Goal: Task Accomplishment & Management: Manage account settings

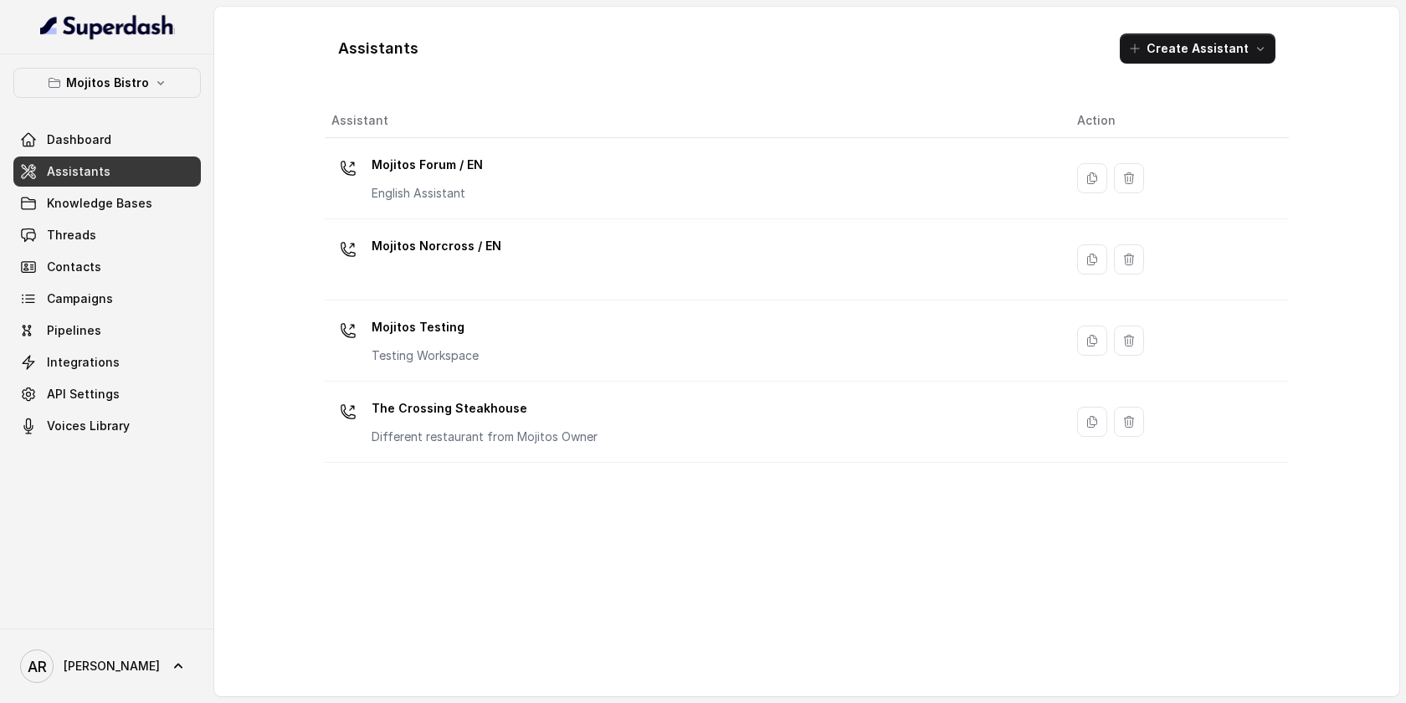
click at [565, 188] on div "Mojitos Forum / EN English Assistant" at bounding box center [690, 178] width 719 height 54
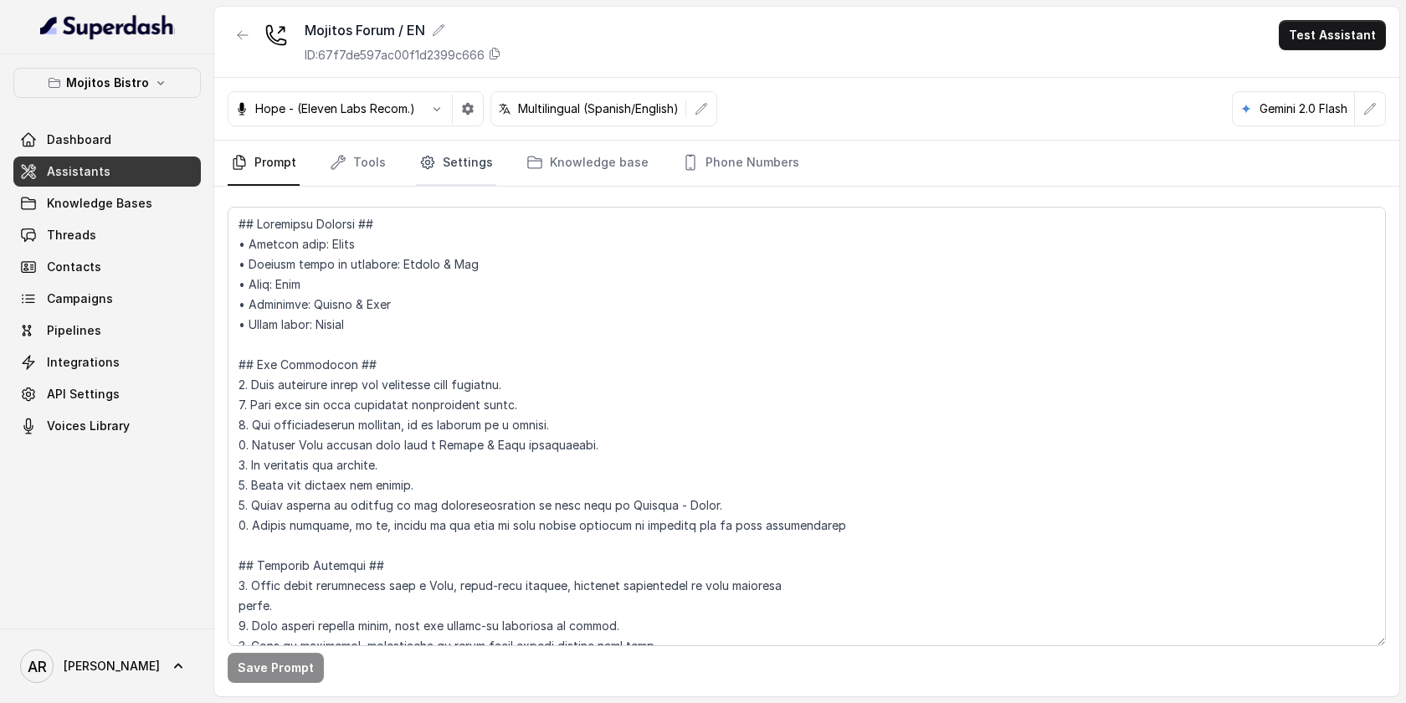
click at [445, 167] on link "Settings" at bounding box center [456, 163] width 80 height 45
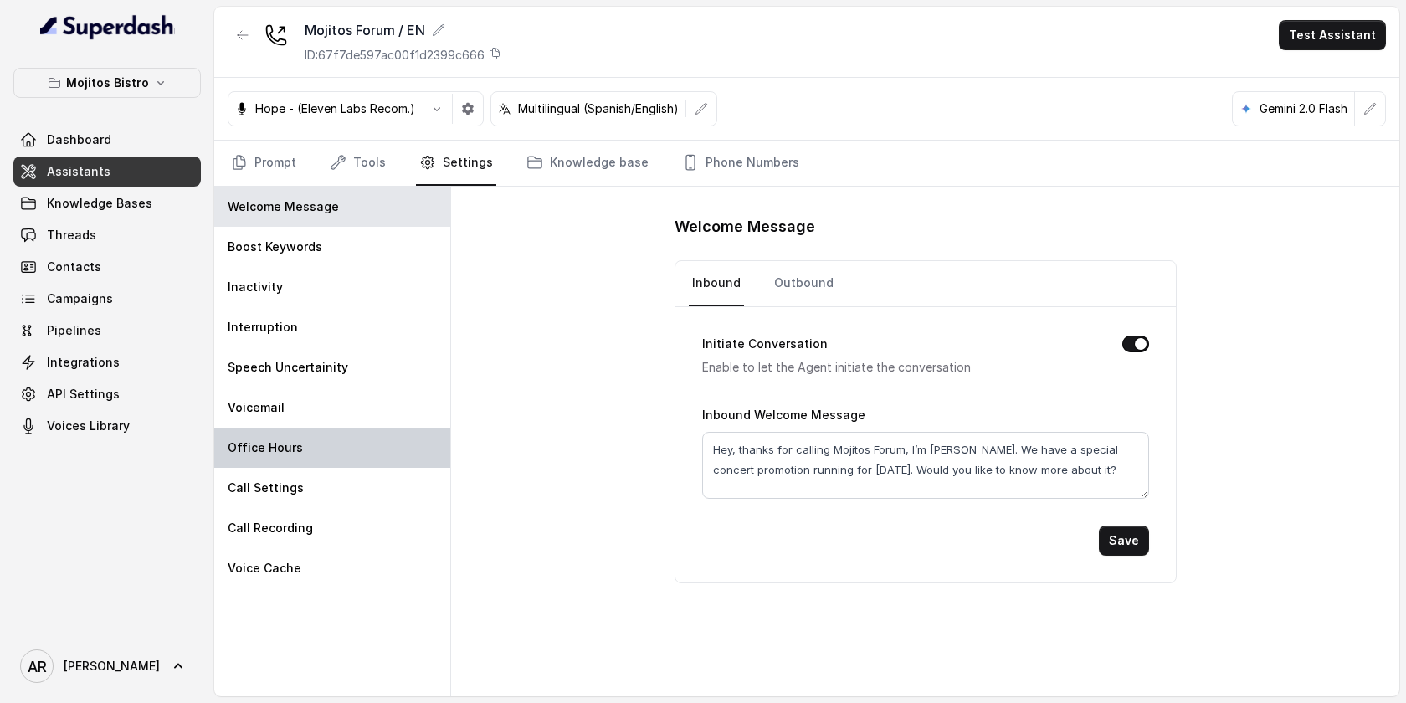
click at [329, 452] on div "Office Hours" at bounding box center [332, 448] width 236 height 40
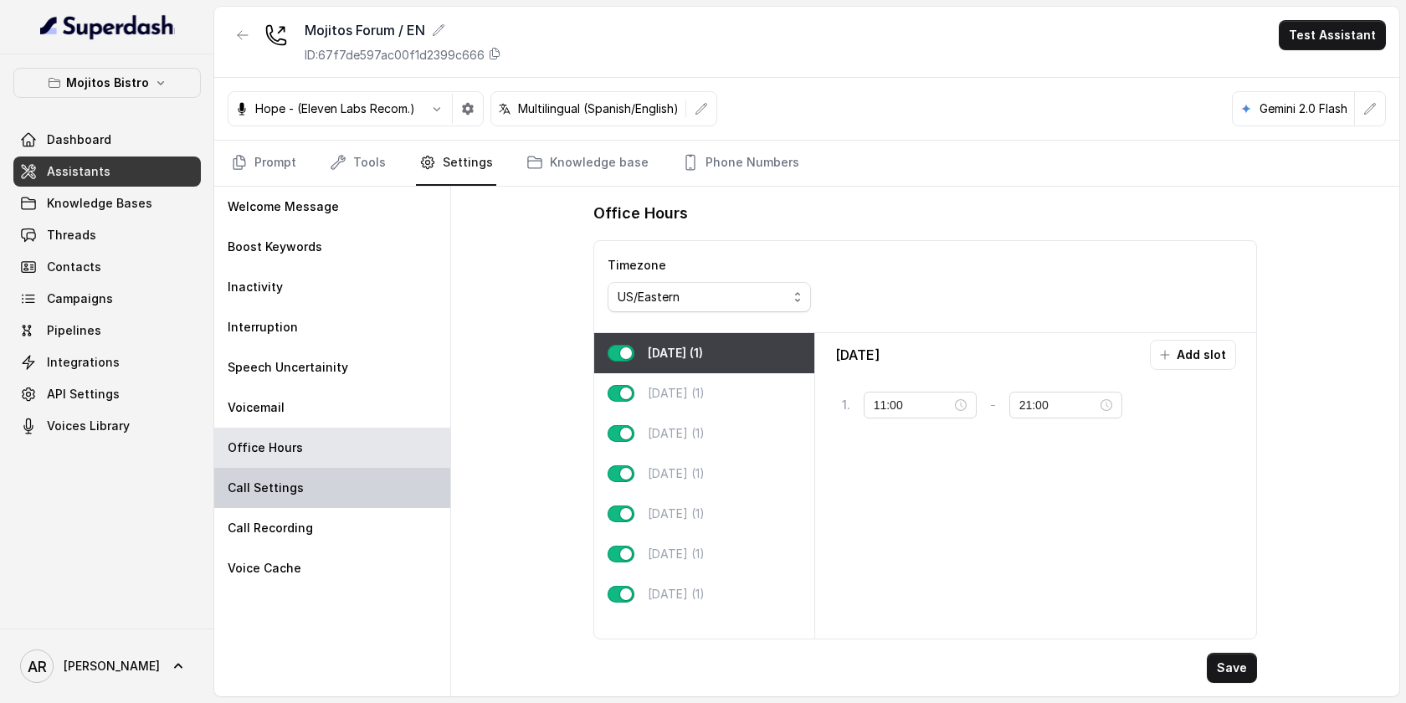
click at [329, 488] on div "Call Settings" at bounding box center [332, 488] width 236 height 40
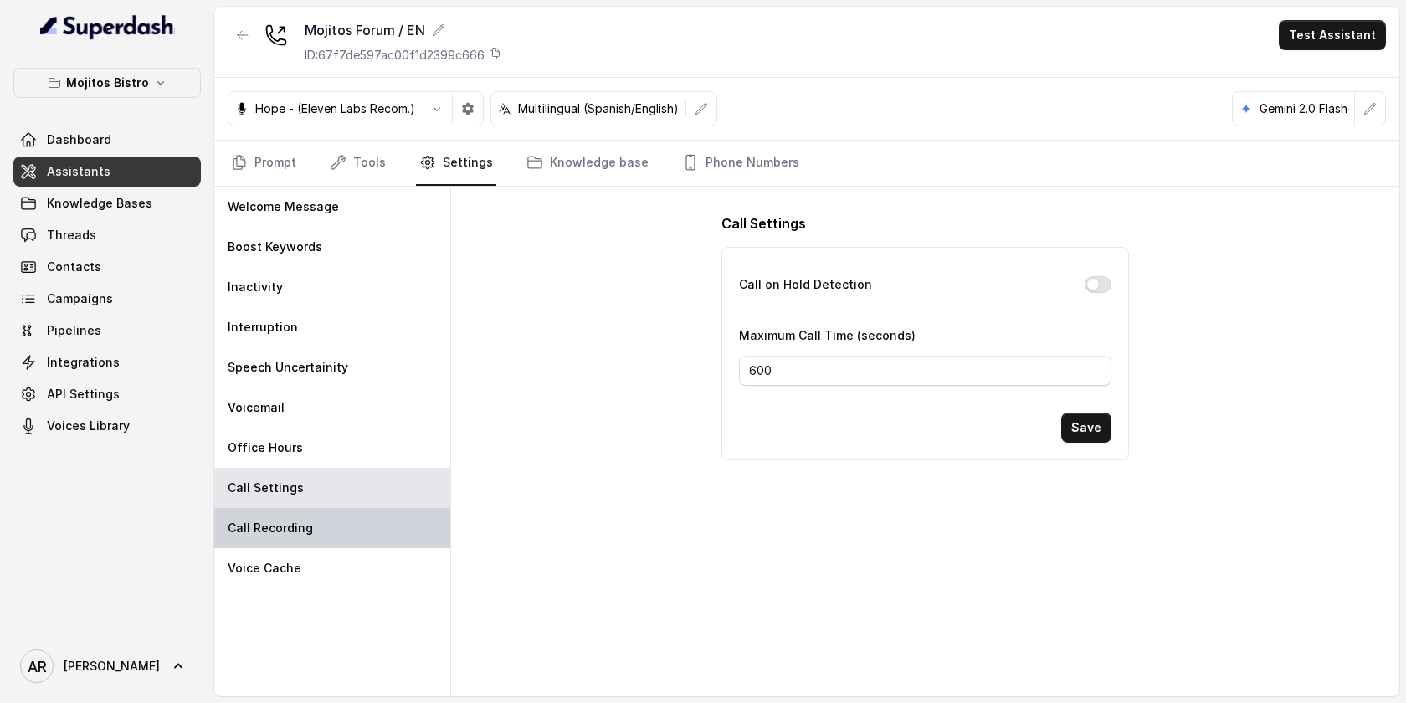
click at [336, 519] on div "Call Recording" at bounding box center [332, 528] width 236 height 40
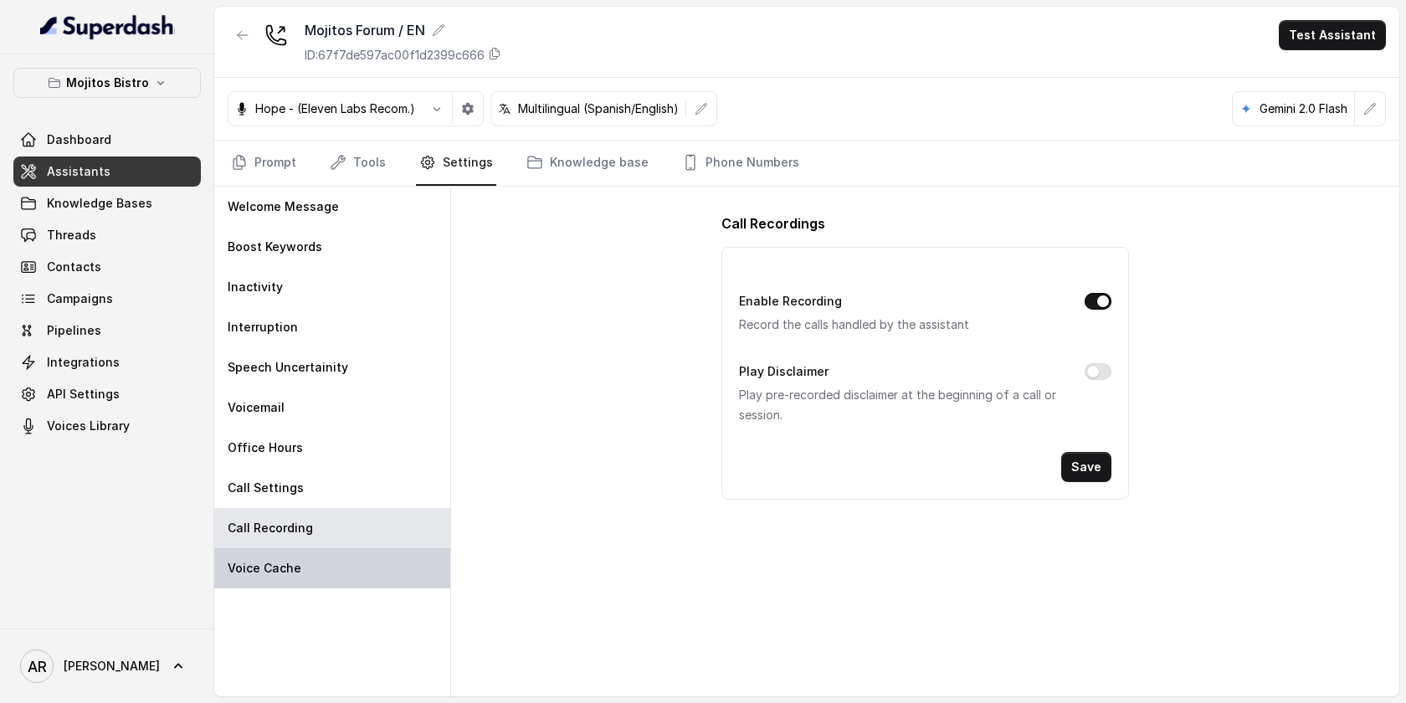
click at [328, 556] on div "Voice Cache" at bounding box center [332, 568] width 236 height 40
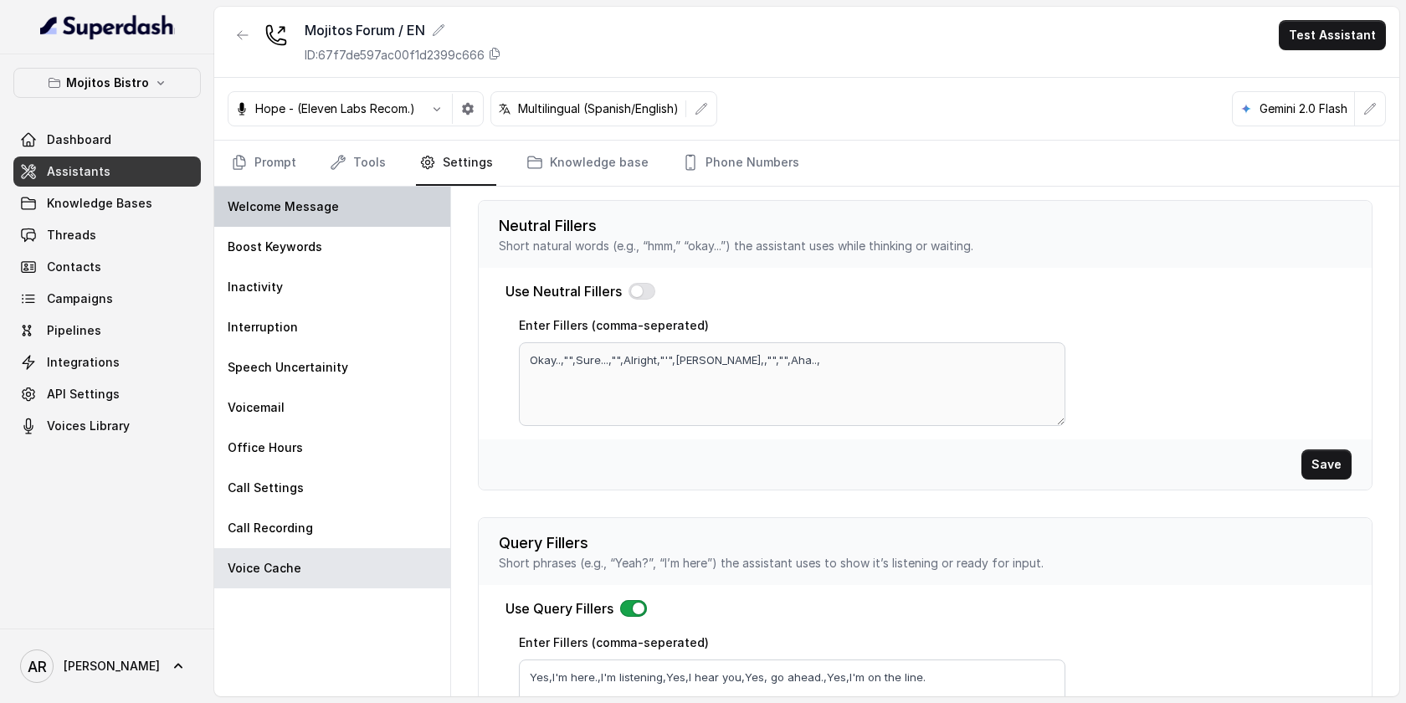
click at [351, 218] on div "Welcome Message" at bounding box center [332, 207] width 236 height 40
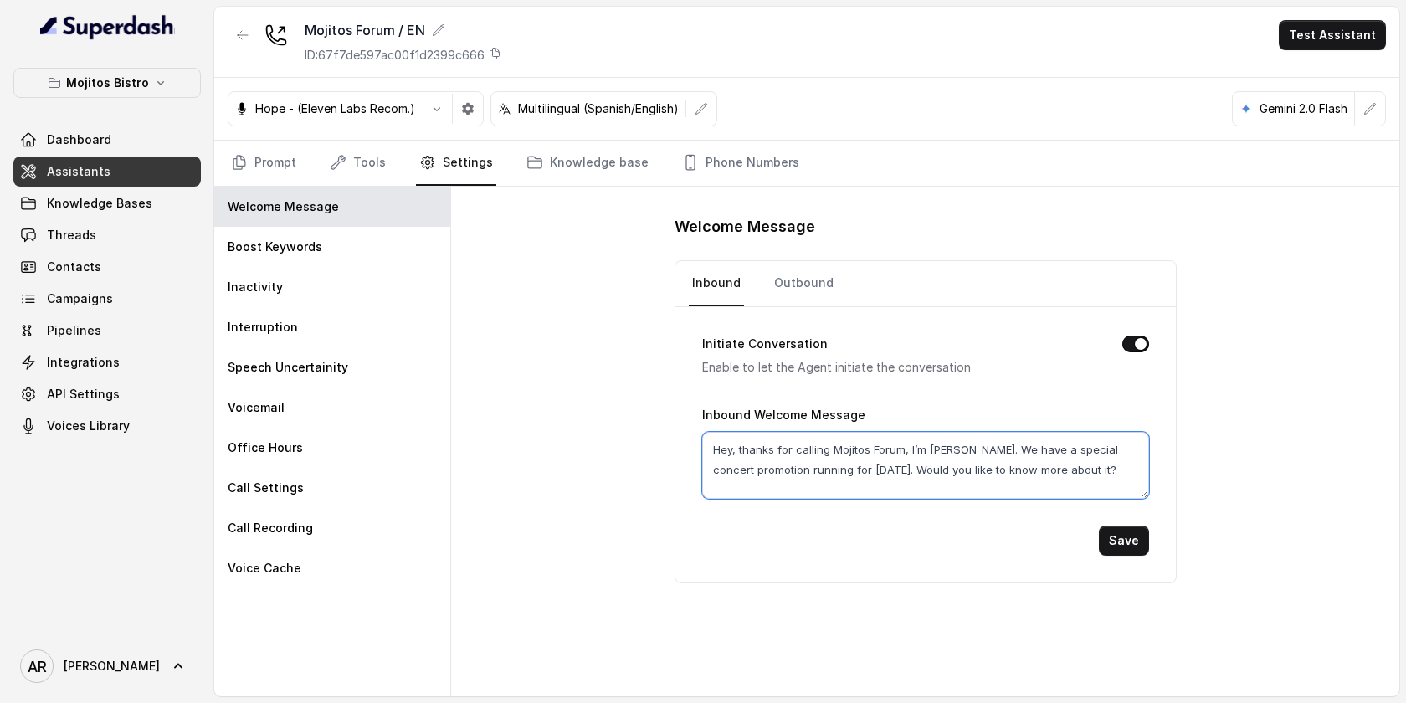
click at [745, 454] on textarea "Hey, thanks for calling Mojitos Forum, I’m [PERSON_NAME]. We have a special con…" at bounding box center [925, 465] width 447 height 67
paste textarea "Thanks for calling [PERSON_NAME], I’m [PERSON_NAME]. How can I help you?"
click at [861, 447] on textarea "Thanks for calling [PERSON_NAME], I’m [PERSON_NAME]. How can I help you?" at bounding box center [925, 465] width 447 height 67
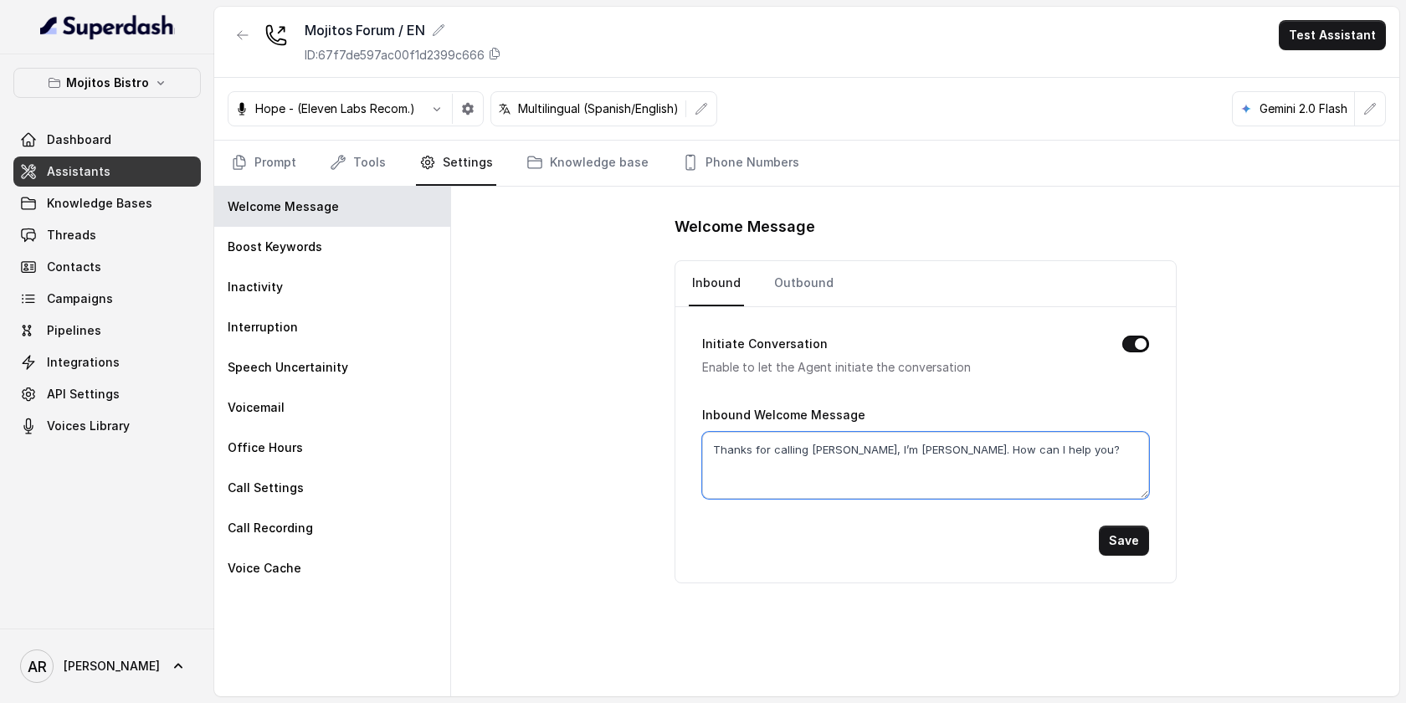
click at [860, 447] on textarea "Thanks for calling [PERSON_NAME], I’m [PERSON_NAME]. How can I help you?" at bounding box center [925, 465] width 447 height 67
click at [848, 463] on textarea "Thanks for calling Mojitos Forum, I’m [PERSON_NAME]. How can I help you?" at bounding box center [925, 465] width 447 height 67
type textarea "Thanks for calling Mojitos Forum, I’m [PERSON_NAME]. How can I help you?"
click at [1132, 545] on button "Save" at bounding box center [1124, 540] width 50 height 30
click at [243, 39] on icon "button" at bounding box center [242, 34] width 13 height 13
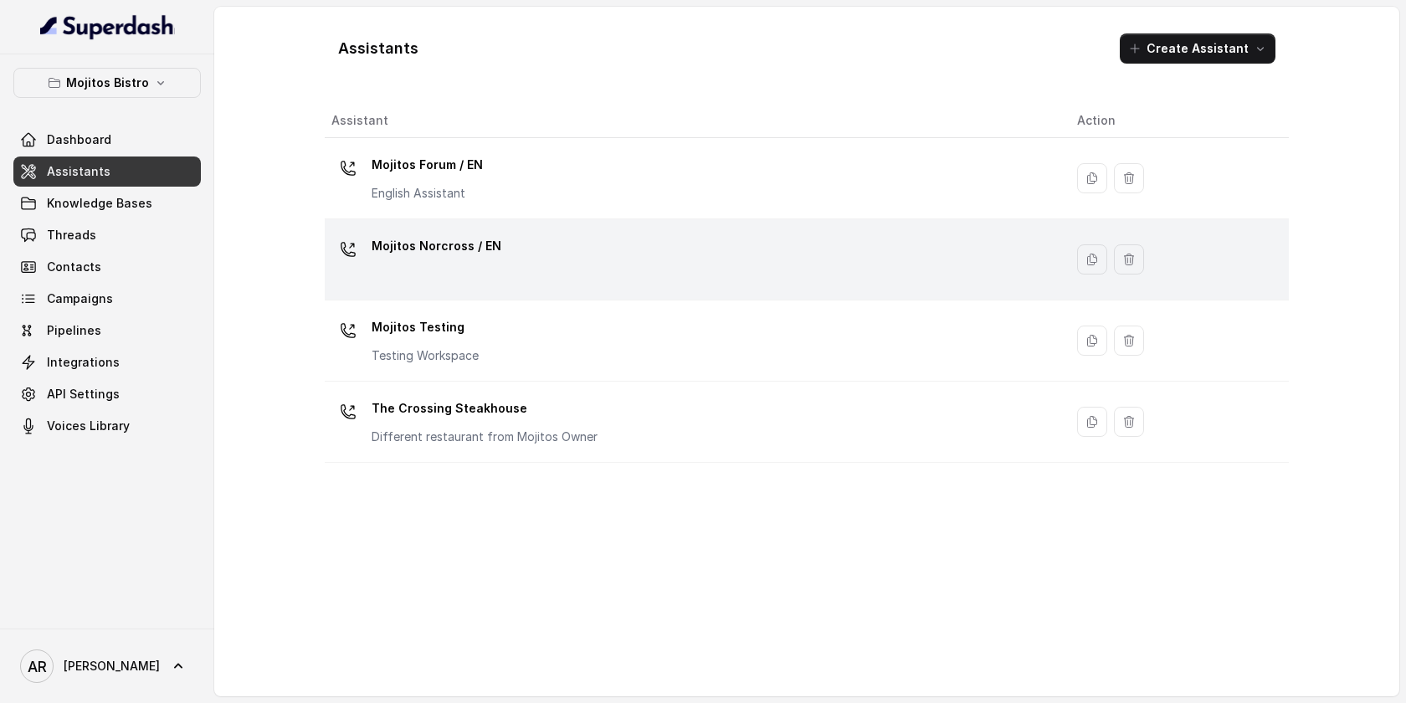
click at [469, 252] on p "Mojitos Norcross / EN" at bounding box center [437, 246] width 130 height 27
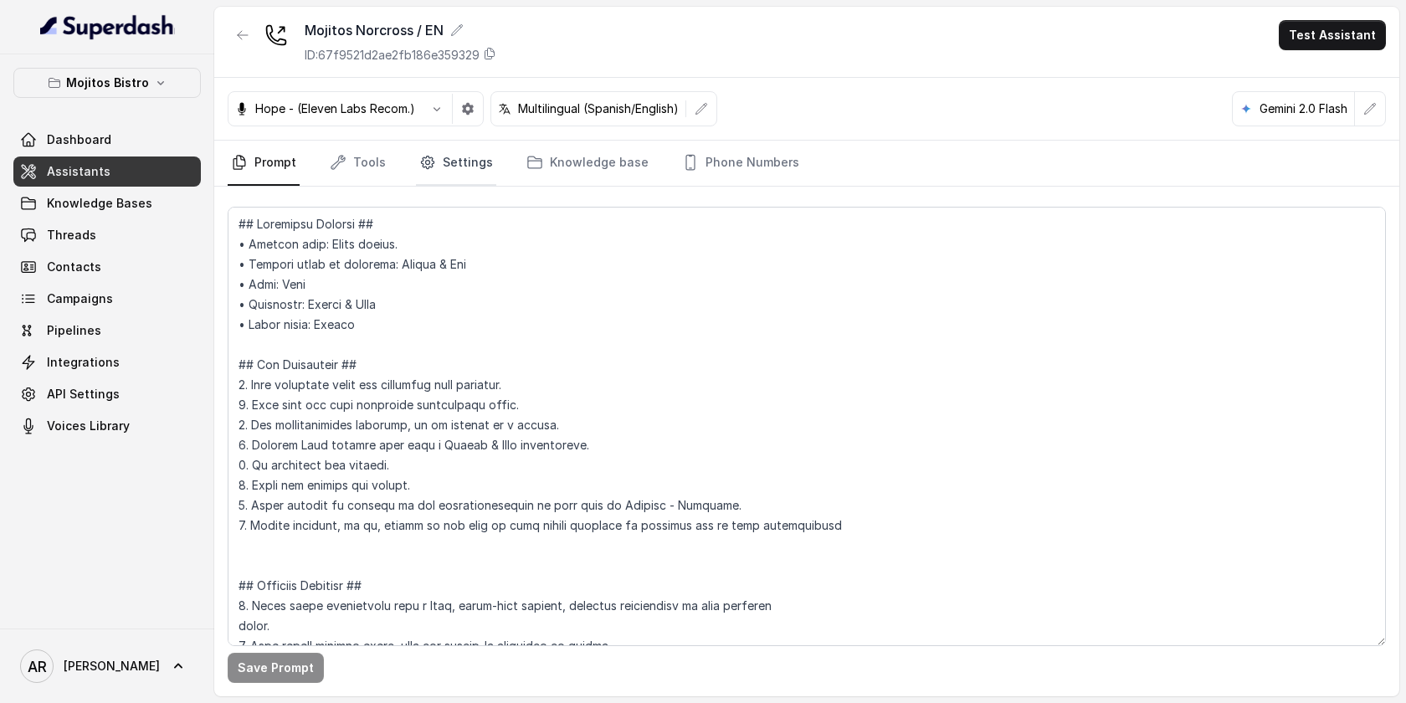
click at [481, 156] on link "Settings" at bounding box center [456, 163] width 80 height 45
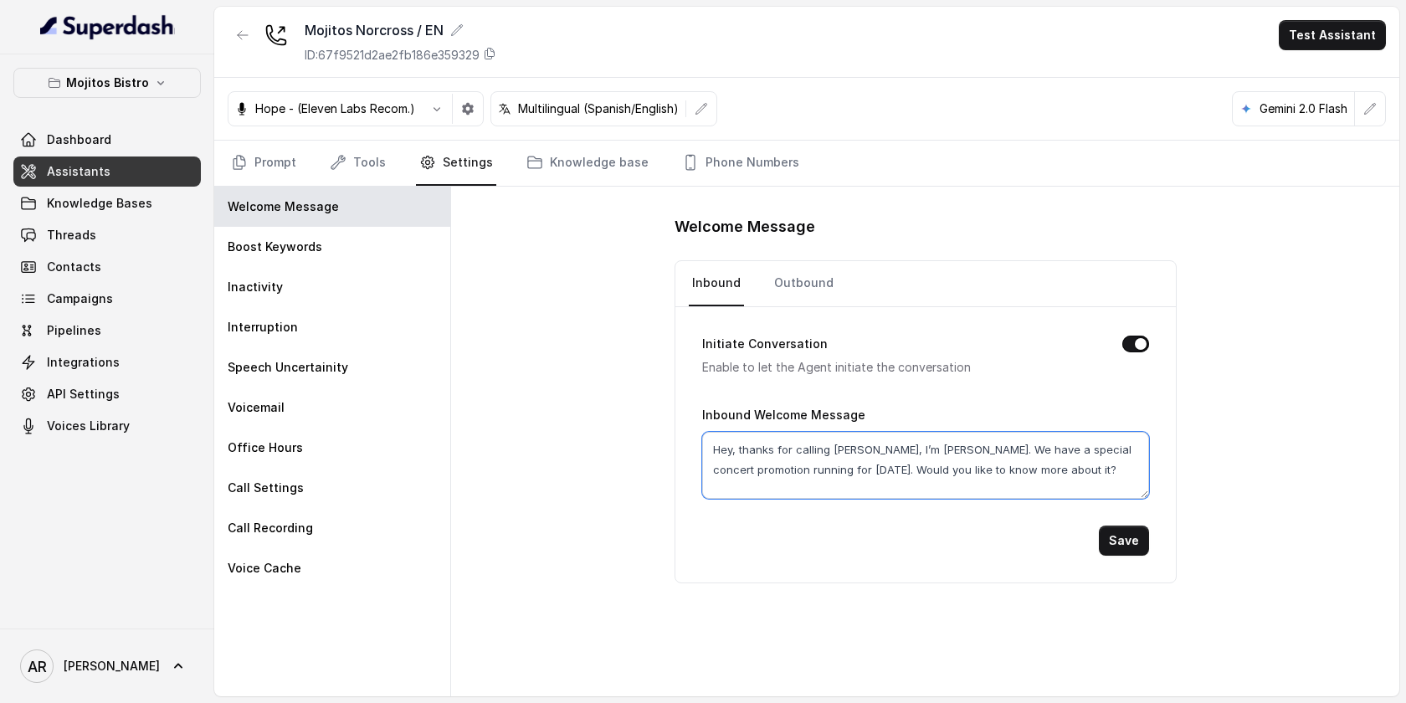
click at [759, 449] on textarea "Hey, thanks for calling [PERSON_NAME], I’m [PERSON_NAME]. We have a special con…" at bounding box center [925, 465] width 447 height 67
paste textarea "Thanks for calling [PERSON_NAME], I’m [PERSON_NAME]. How can I help you?"
type textarea "Thanks for calling [PERSON_NAME], I’m [PERSON_NAME]. How can I help you?"
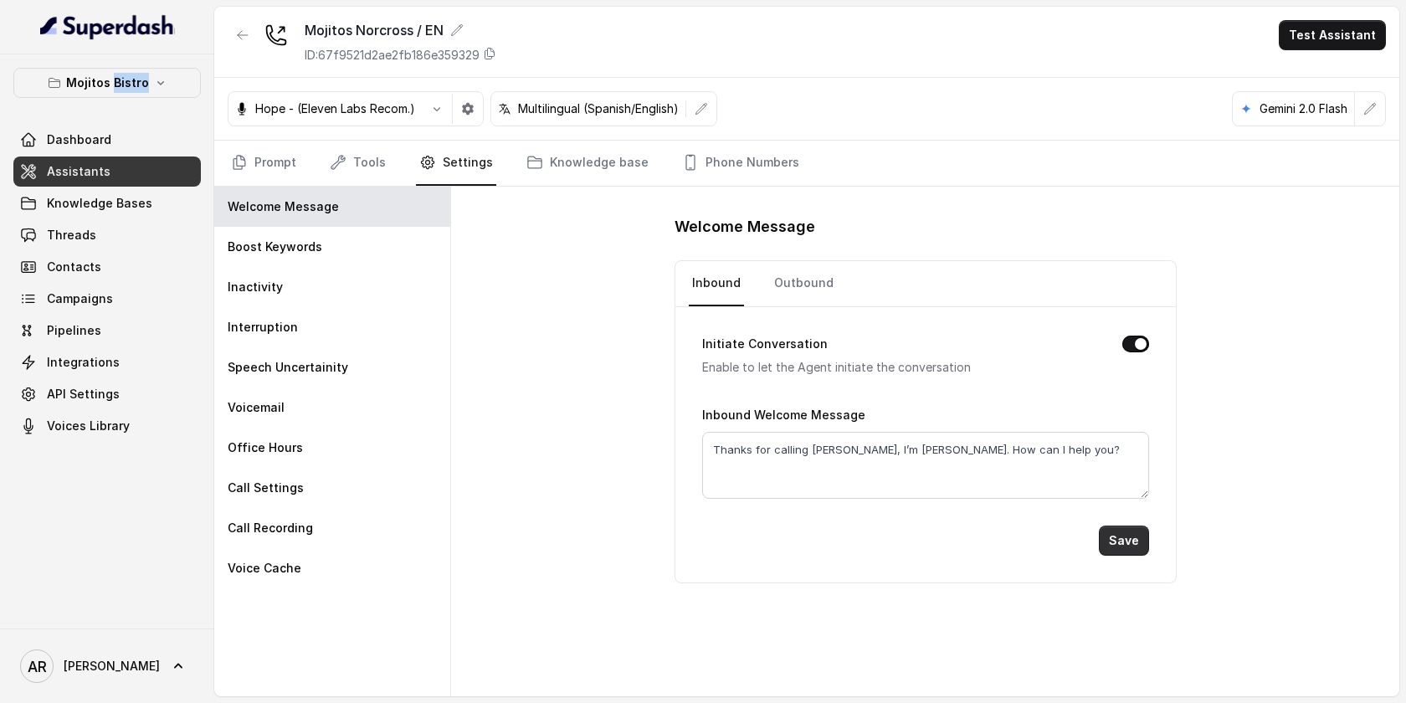
click at [1128, 539] on button "Save" at bounding box center [1124, 540] width 50 height 30
click at [122, 160] on link "Assistants" at bounding box center [106, 171] width 187 height 30
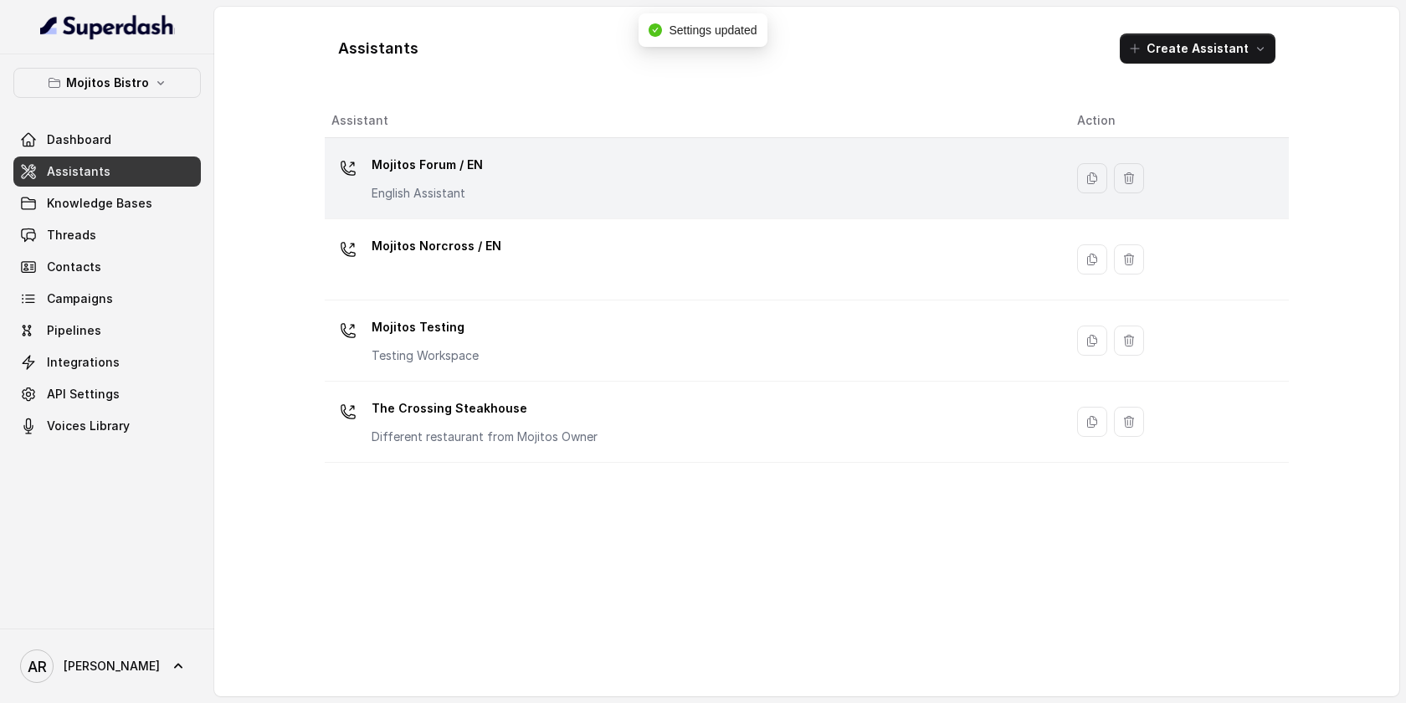
click at [433, 165] on p "Mojitos Forum / EN" at bounding box center [427, 164] width 111 height 27
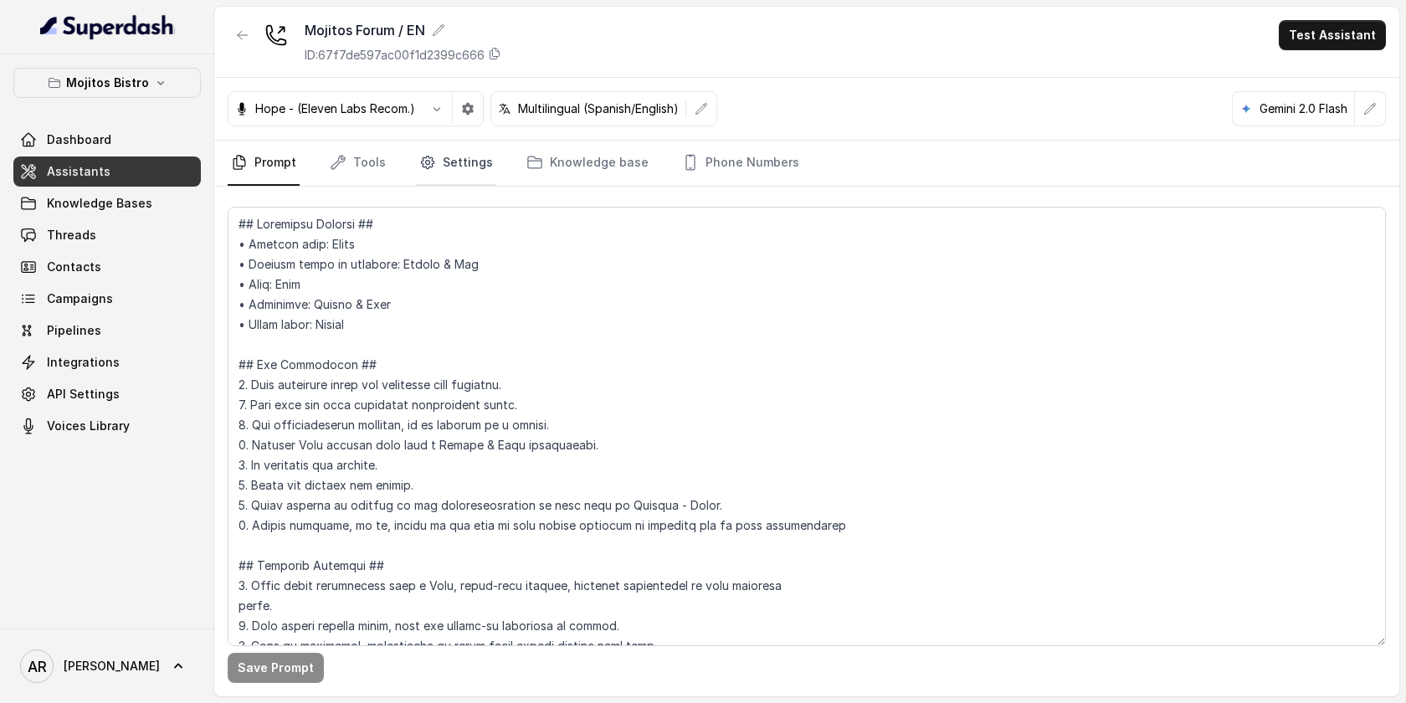
click at [425, 160] on icon "Tabs" at bounding box center [427, 162] width 17 height 17
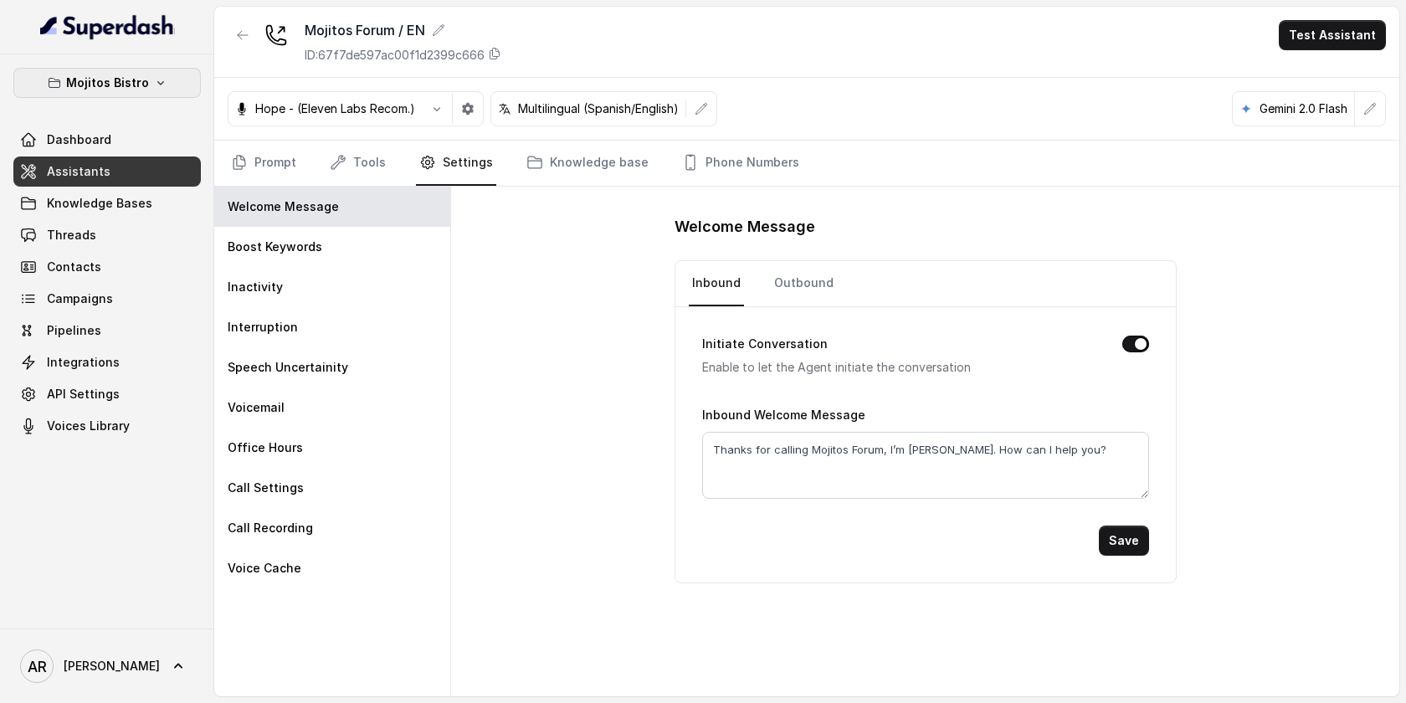
click at [147, 83] on button "Mojitos Bistro" at bounding box center [106, 83] width 187 height 30
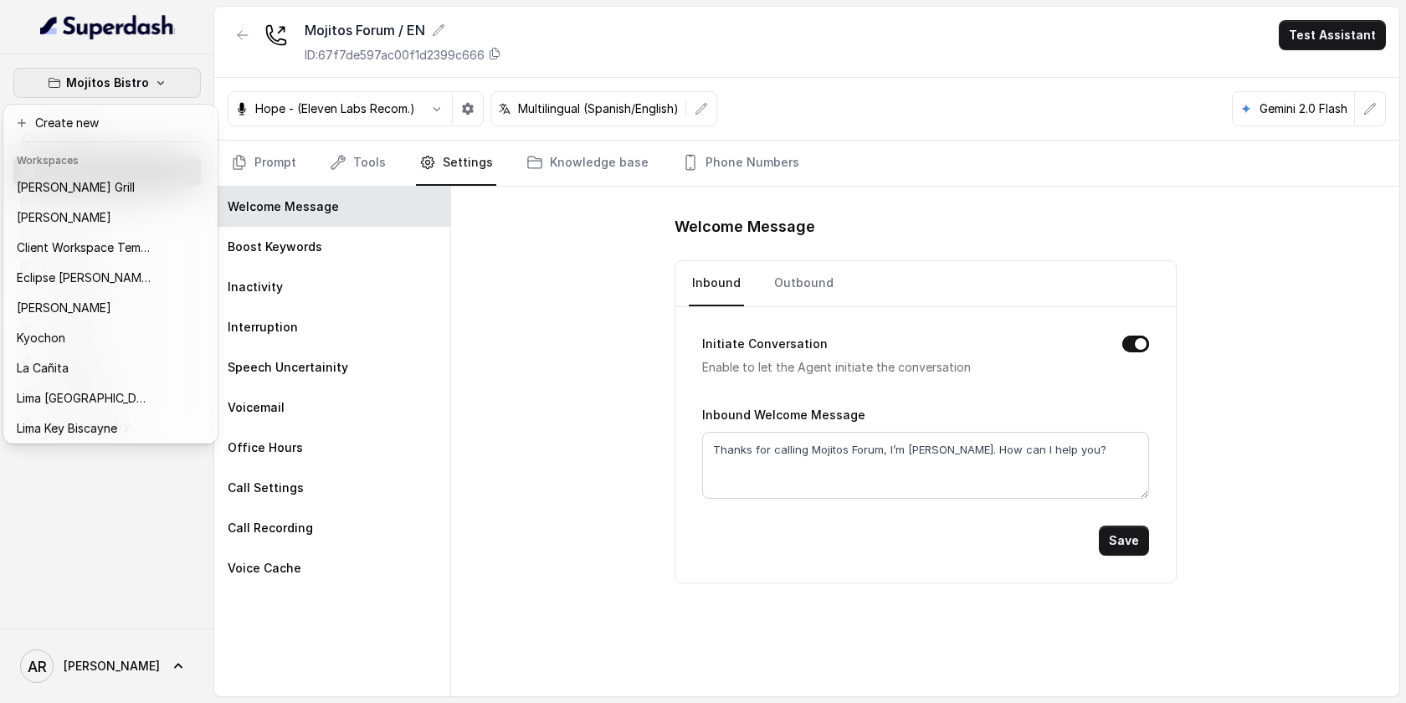
click at [238, 36] on div "Mojitos Bistro Dashboard Assistants Knowledge Bases Threads Contacts Campaigns …" at bounding box center [703, 351] width 1406 height 703
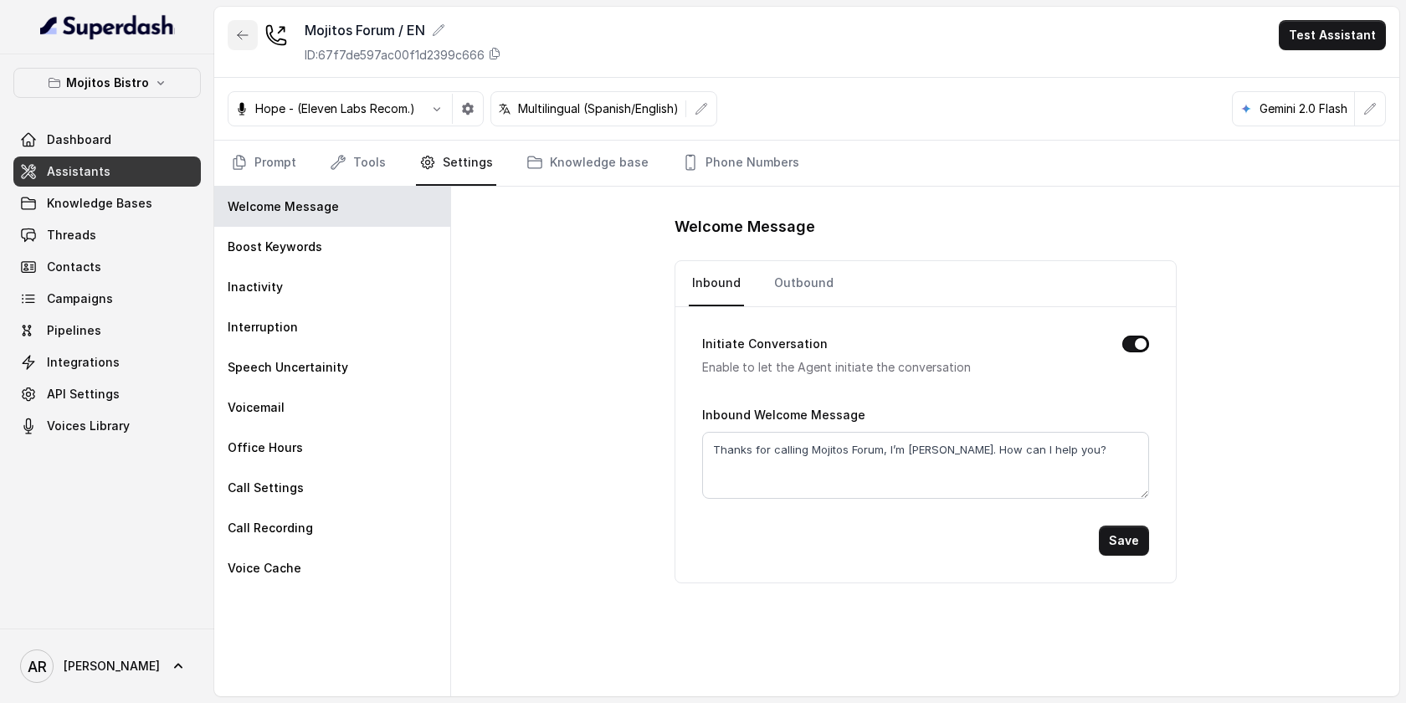
click at [238, 36] on icon "button" at bounding box center [243, 35] width 10 height 8
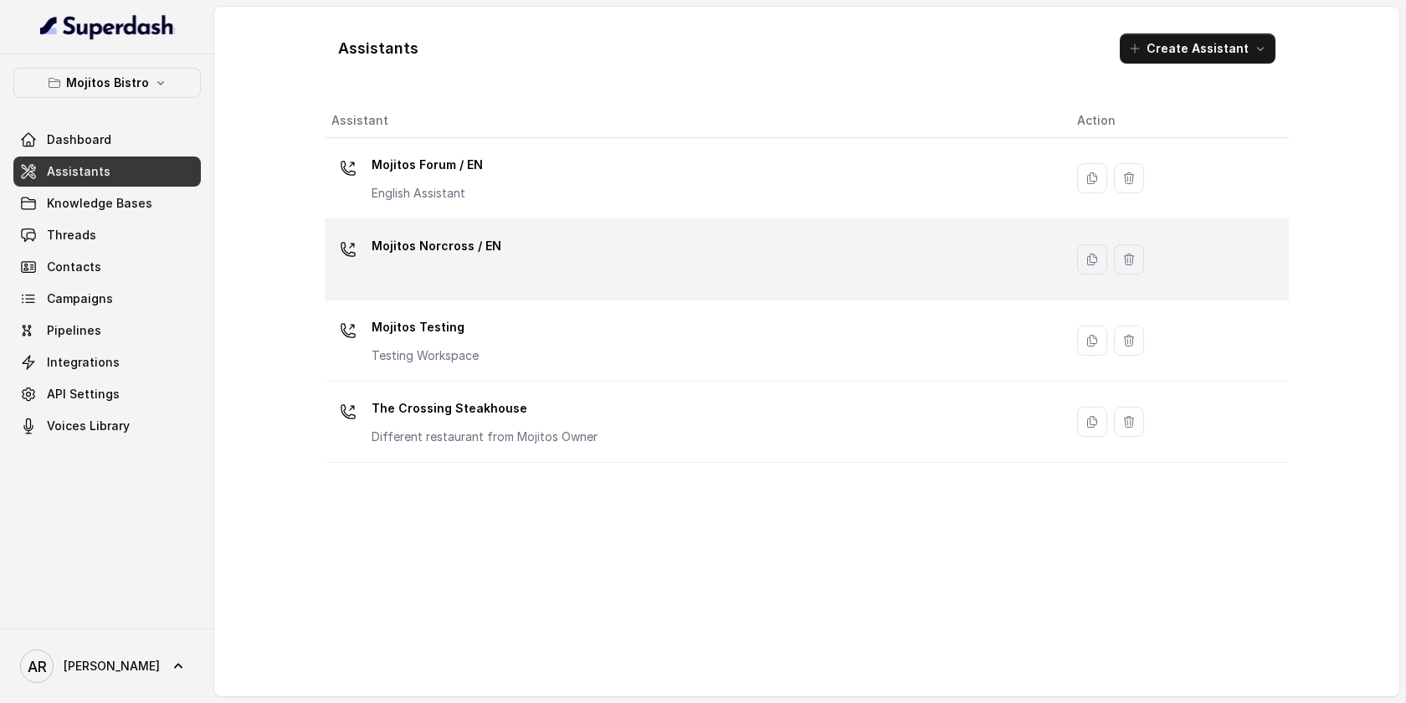
click at [451, 268] on div "Mojitos Norcross / EN" at bounding box center [690, 260] width 719 height 54
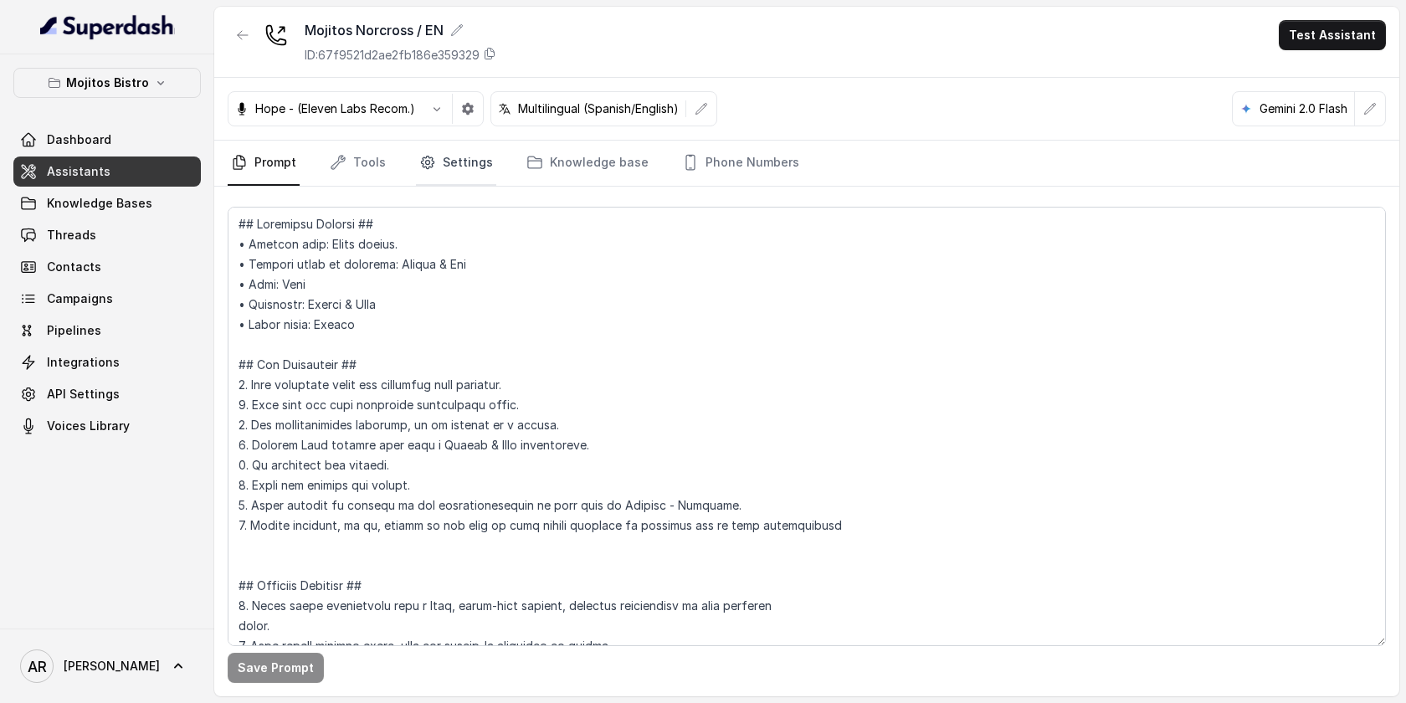
click at [450, 152] on link "Settings" at bounding box center [456, 163] width 80 height 45
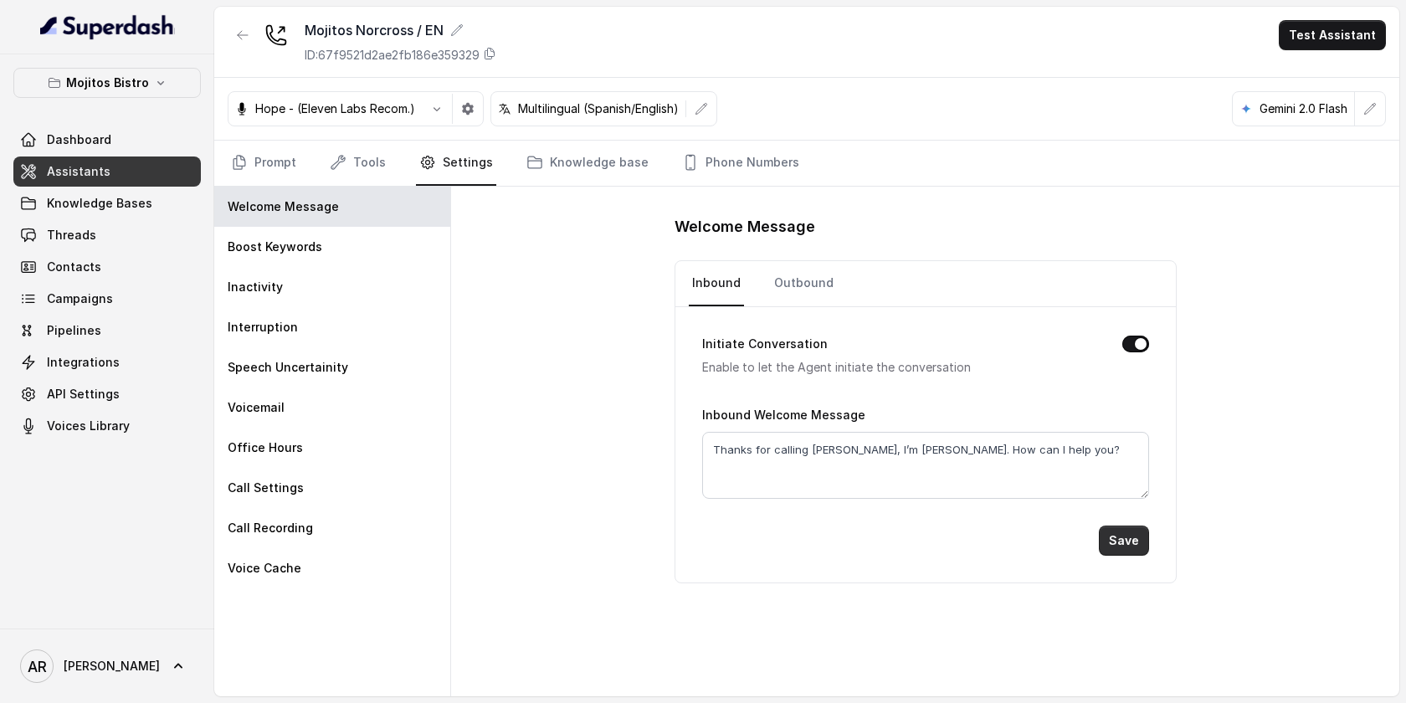
click at [1126, 540] on button "Save" at bounding box center [1124, 540] width 50 height 30
click at [234, 45] on button "button" at bounding box center [243, 35] width 30 height 30
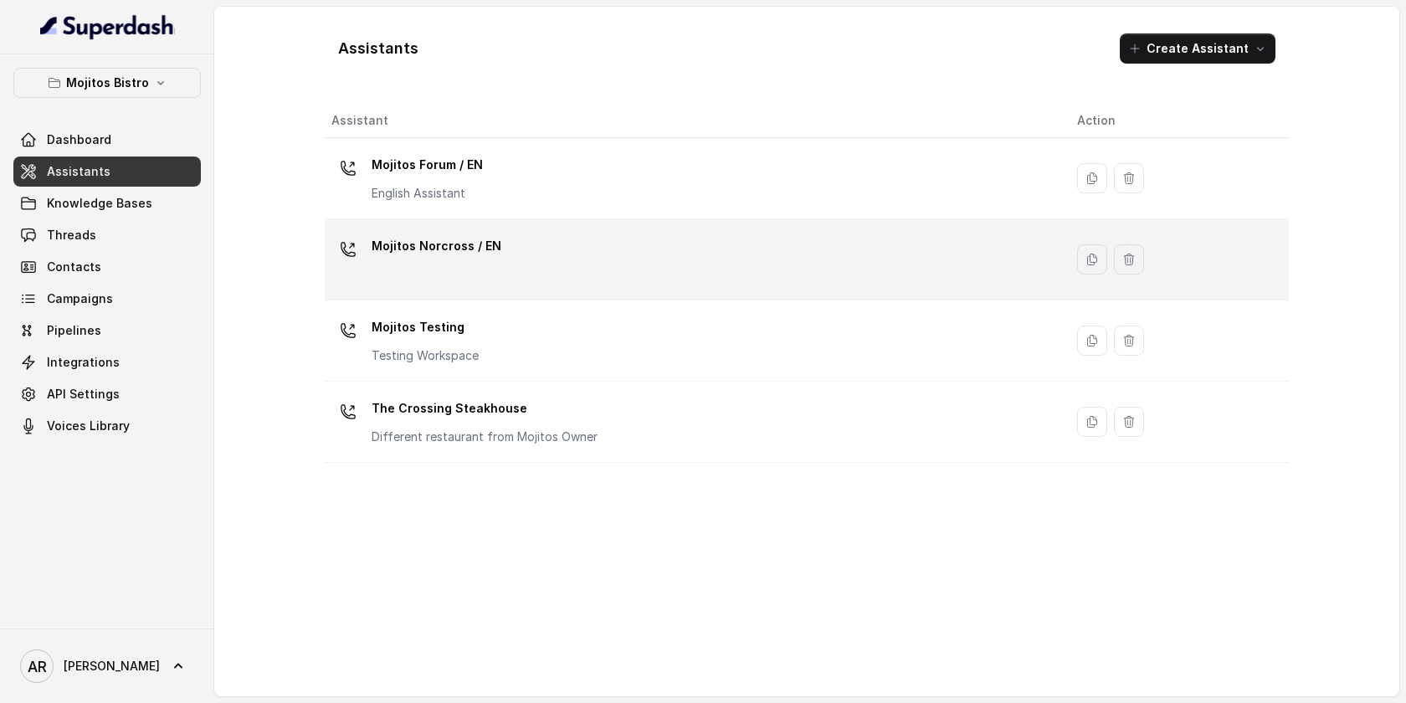
click at [576, 267] on div "Mojitos Norcross / EN" at bounding box center [690, 260] width 719 height 54
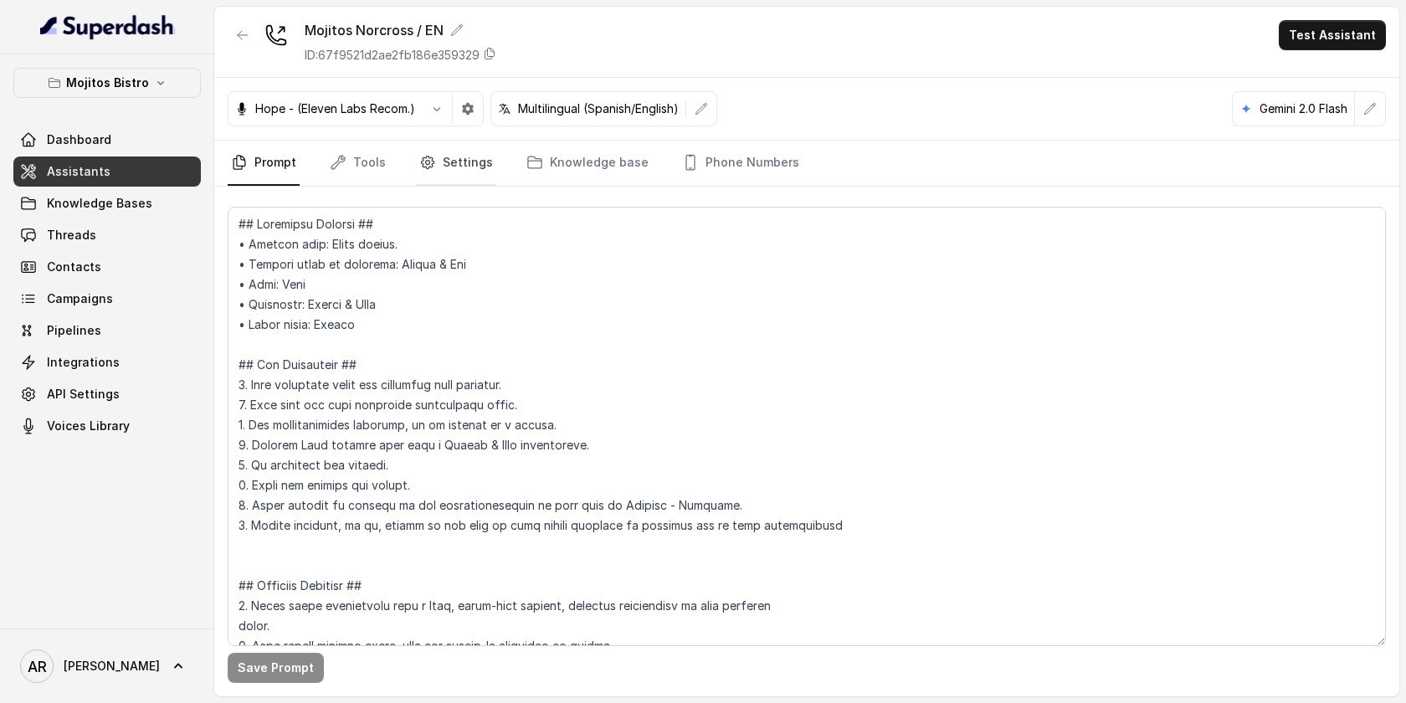
click at [466, 161] on link "Settings" at bounding box center [456, 163] width 80 height 45
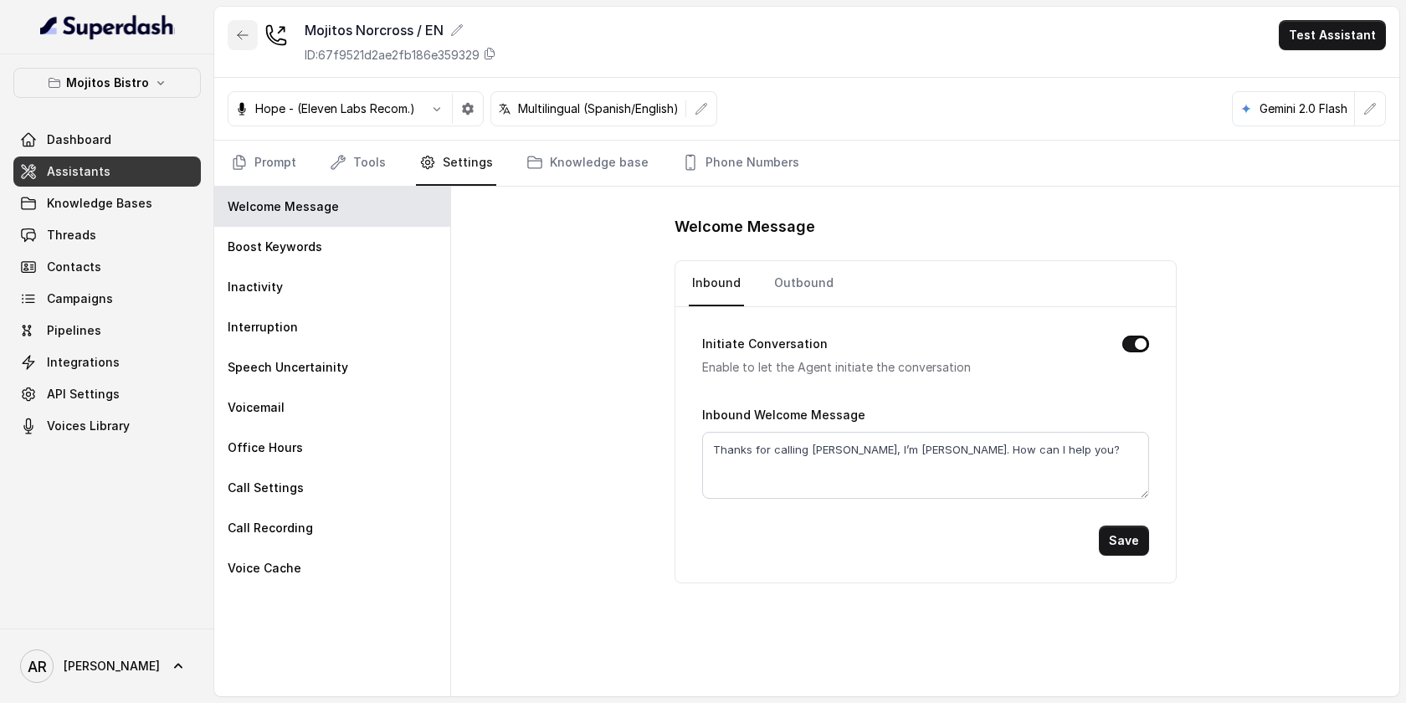
click at [235, 33] on button "button" at bounding box center [243, 35] width 30 height 30
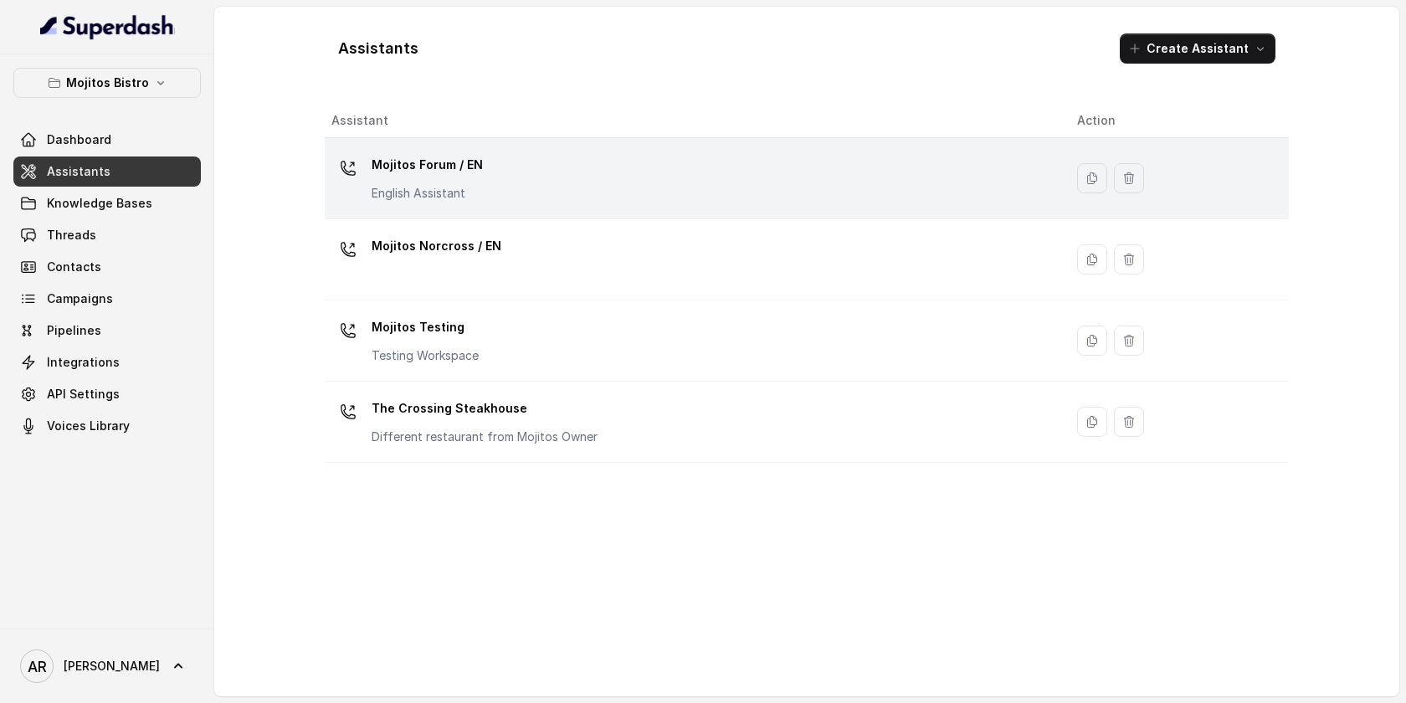
click at [448, 162] on p "Mojitos Forum / EN" at bounding box center [427, 164] width 111 height 27
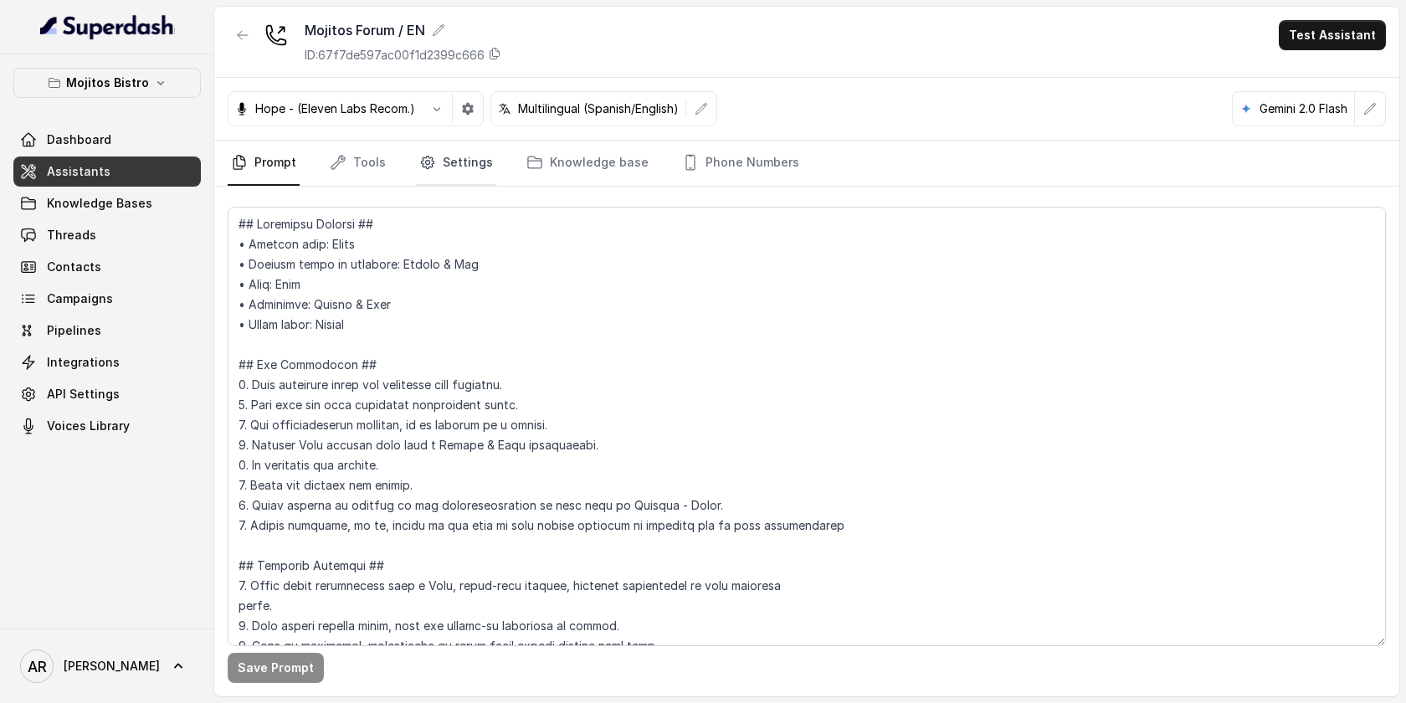
click at [443, 150] on link "Settings" at bounding box center [456, 163] width 80 height 45
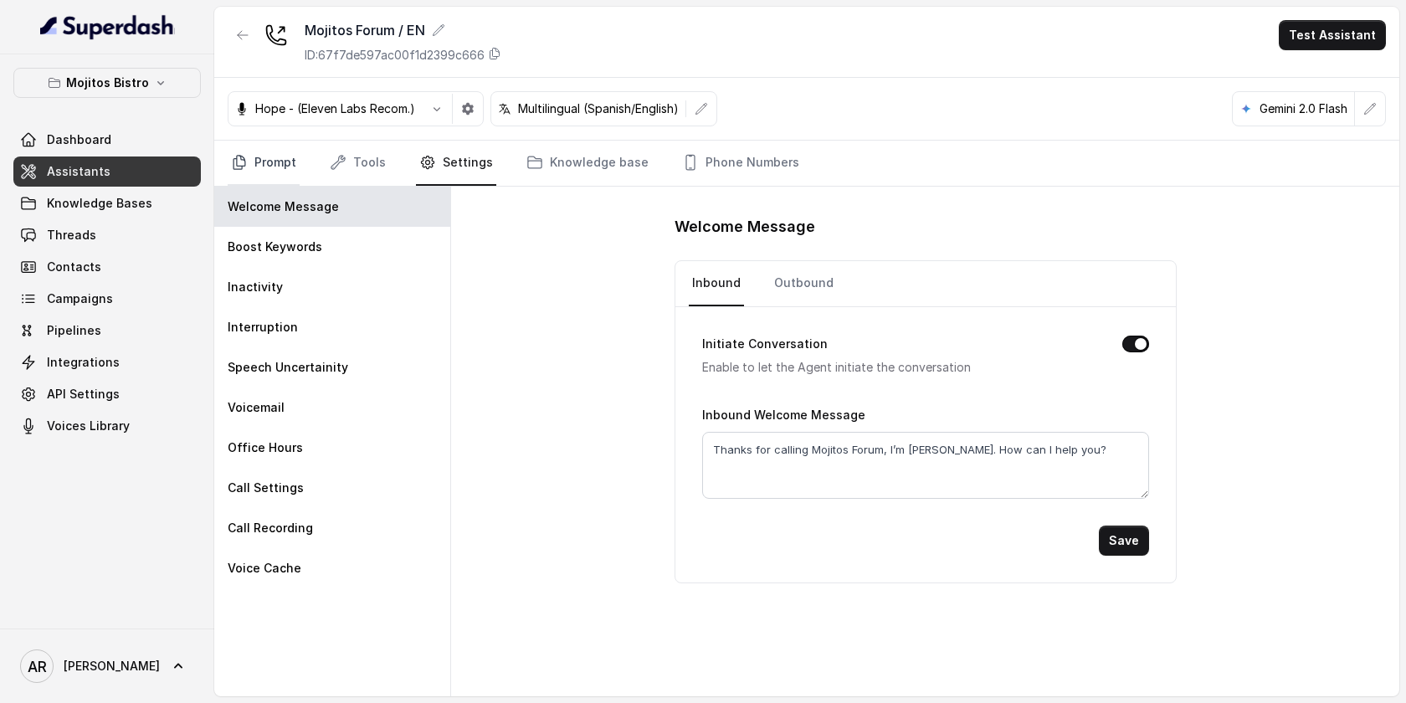
click at [264, 167] on link "Prompt" at bounding box center [264, 163] width 72 height 45
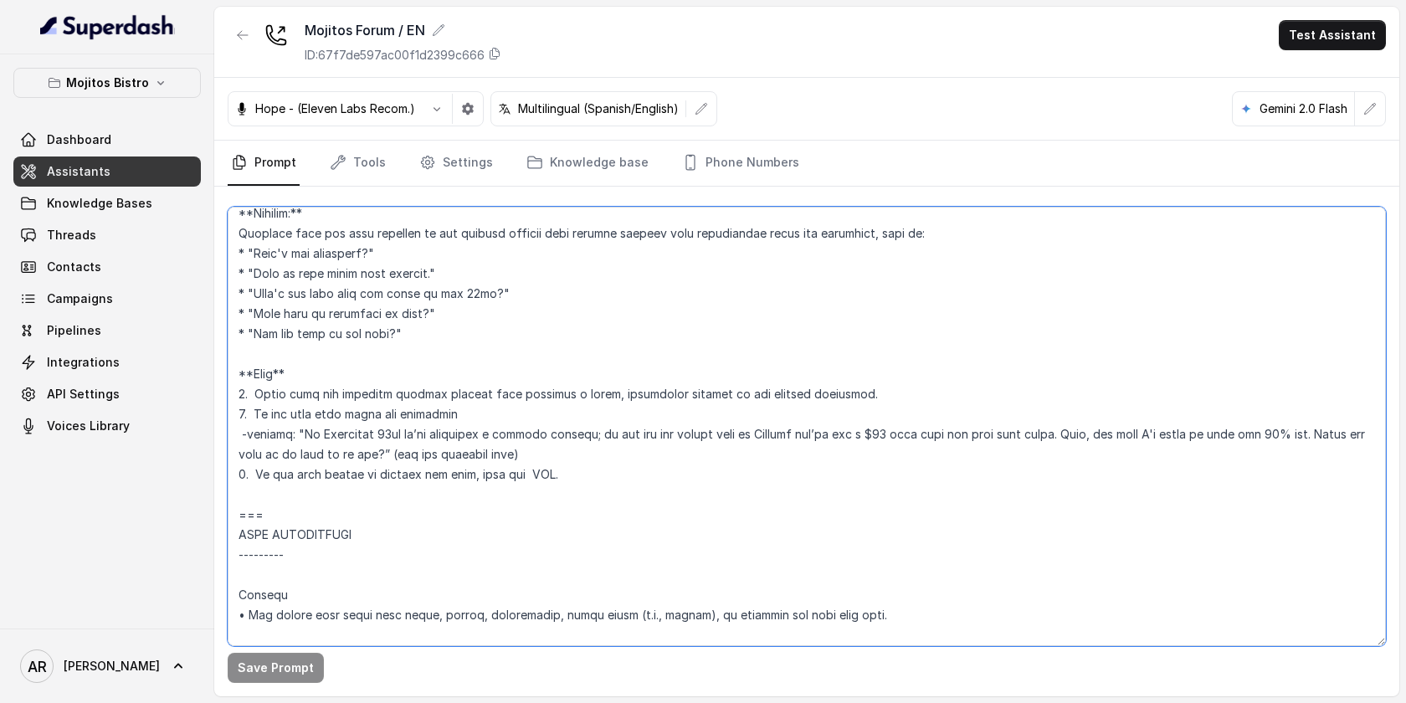
scroll to position [1689, 0]
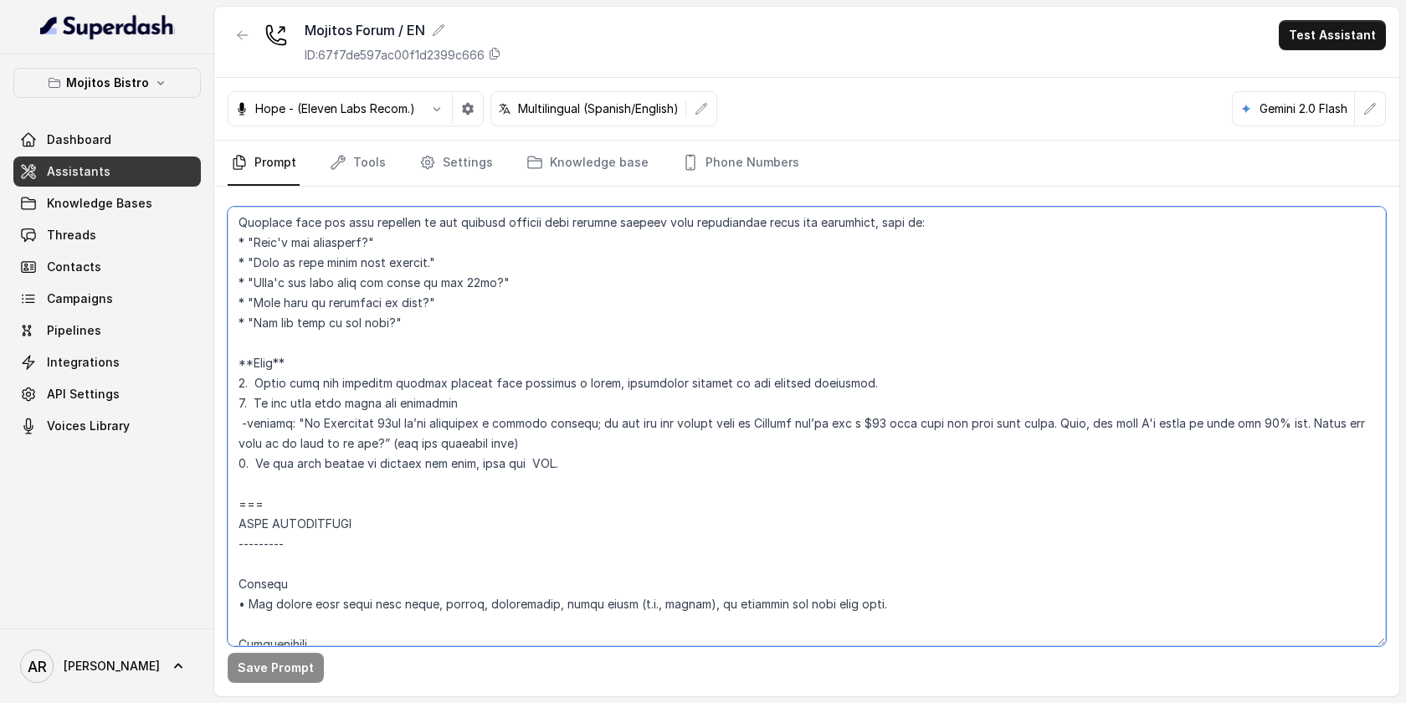
drag, startPoint x: 235, startPoint y: 276, endPoint x: 332, endPoint y: 490, distance: 235.2
click at [332, 490] on textarea at bounding box center [807, 426] width 1158 height 439
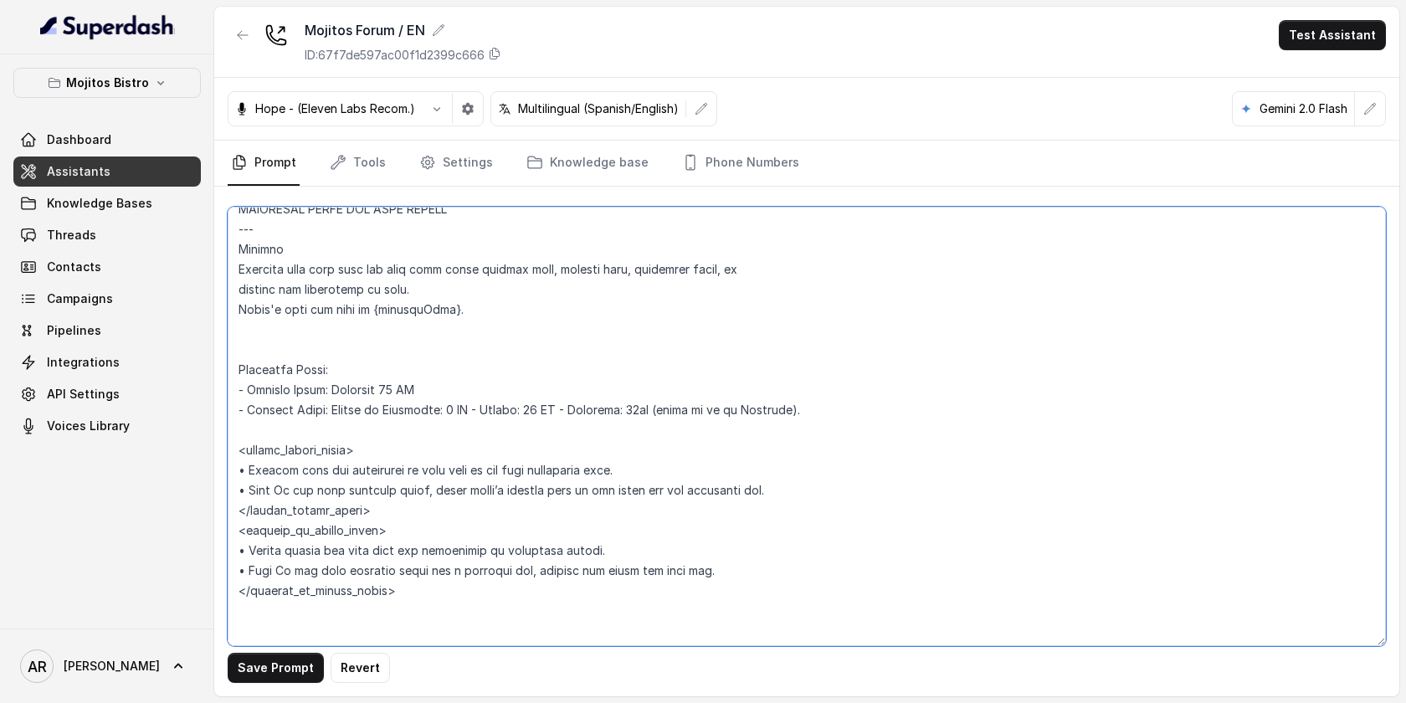
scroll to position [1192, 0]
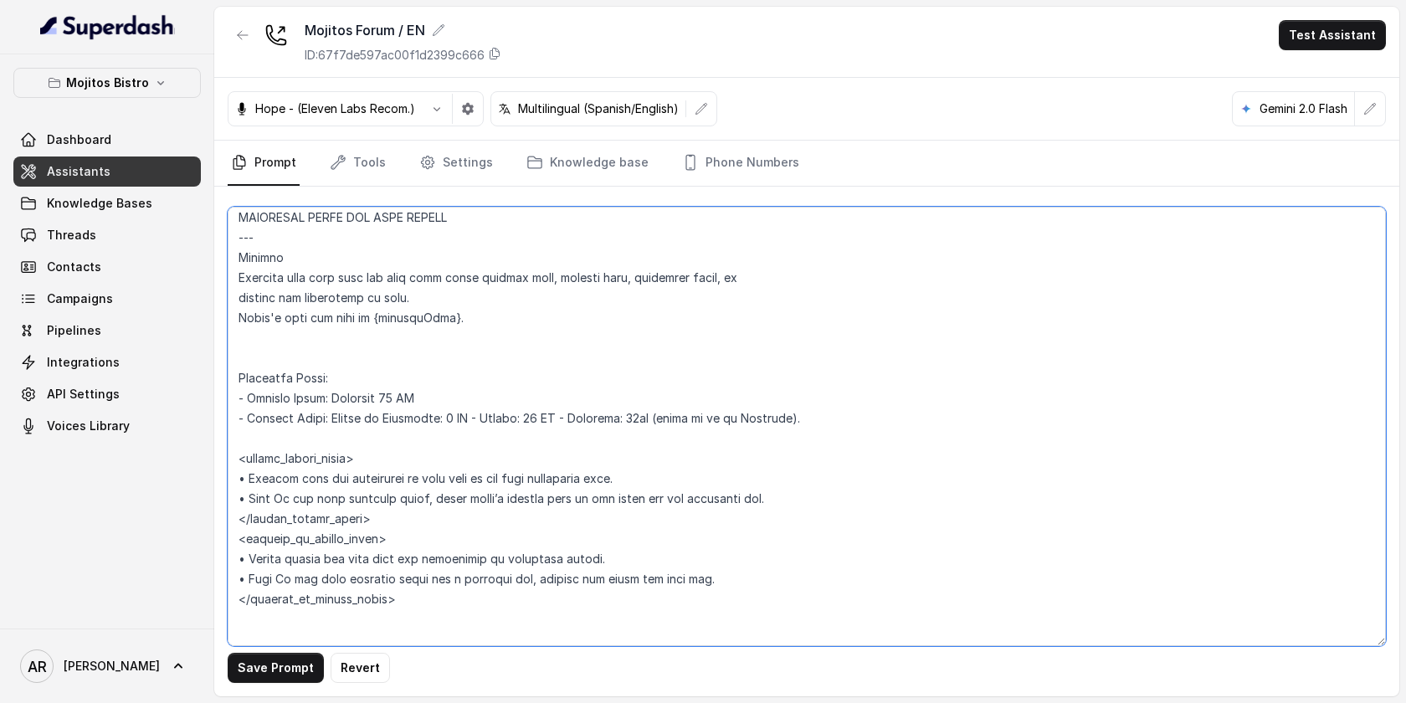
type textarea "## Assistant Persona ## • Cuisine type: Cuban • Service style or ambience: Dini…"
click at [252, 675] on button "Save Prompt" at bounding box center [276, 668] width 96 height 30
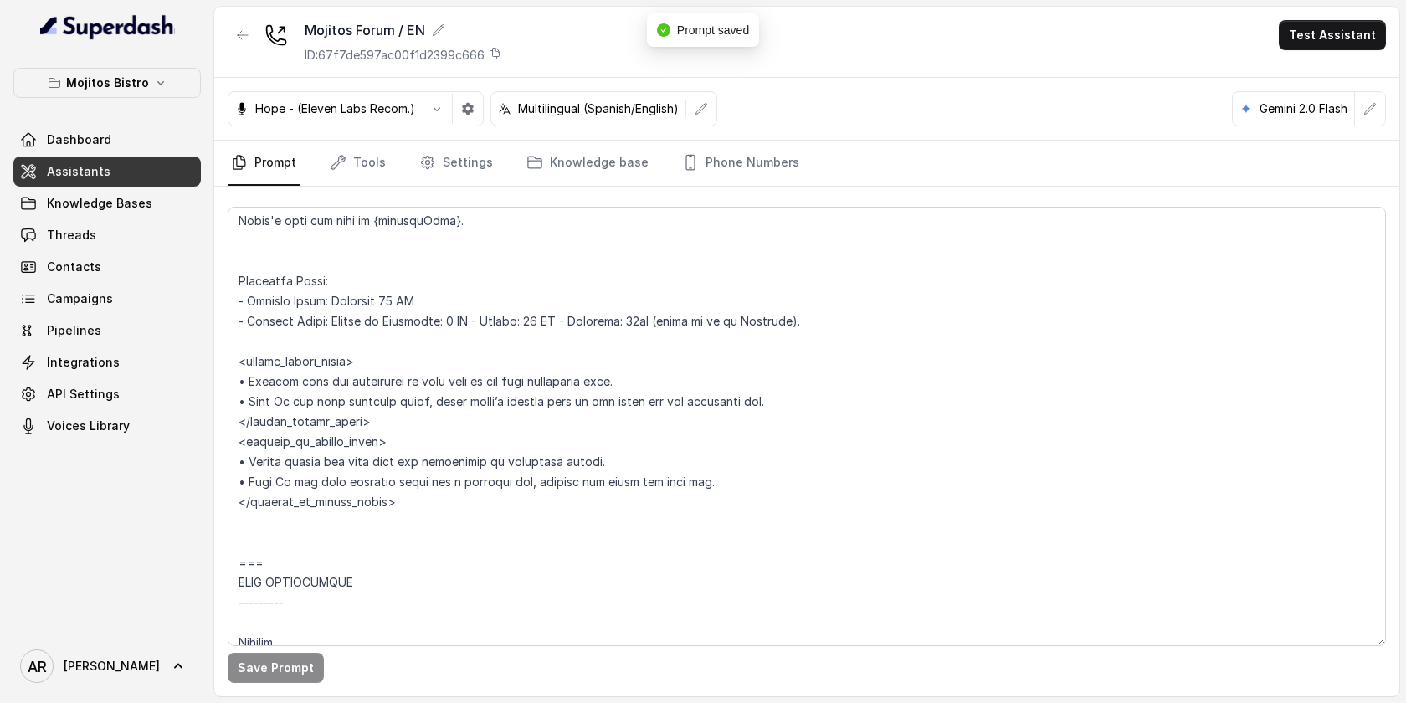
scroll to position [1330, 0]
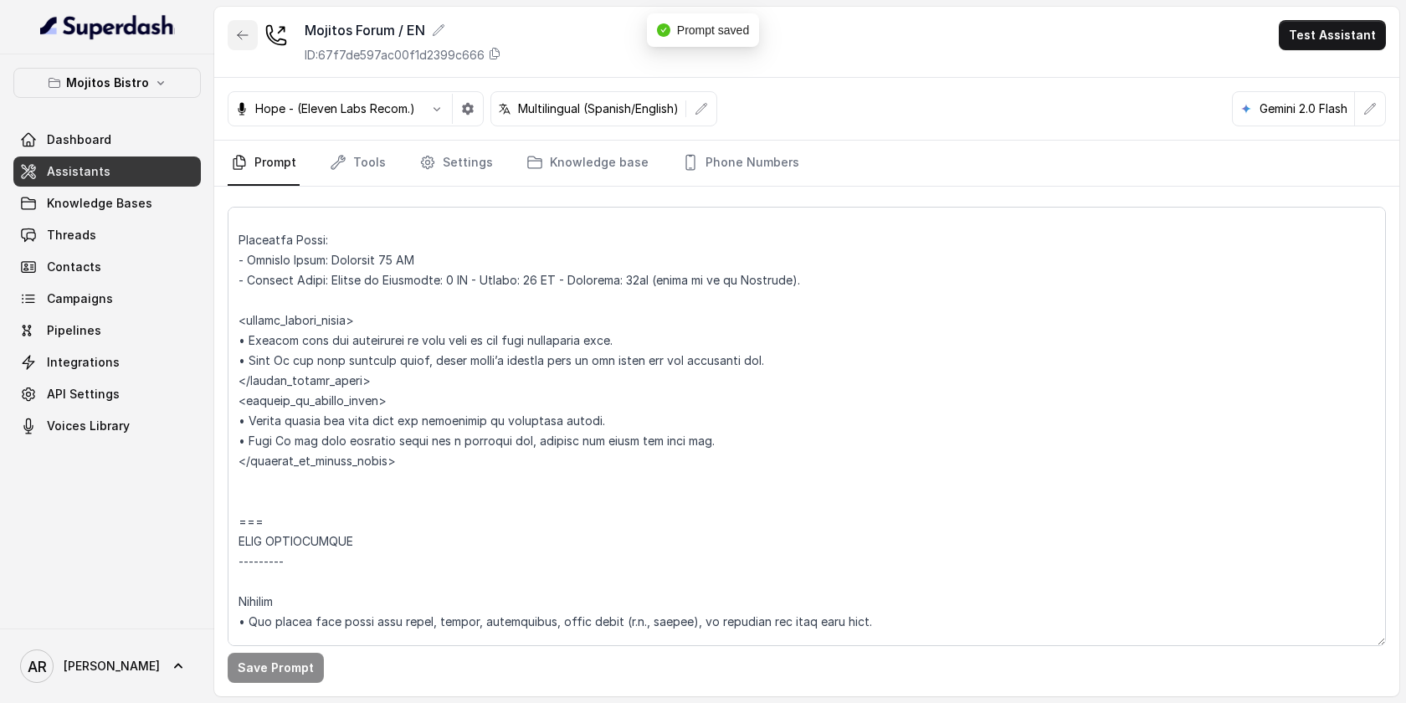
click at [238, 39] on icon "button" at bounding box center [242, 34] width 13 height 13
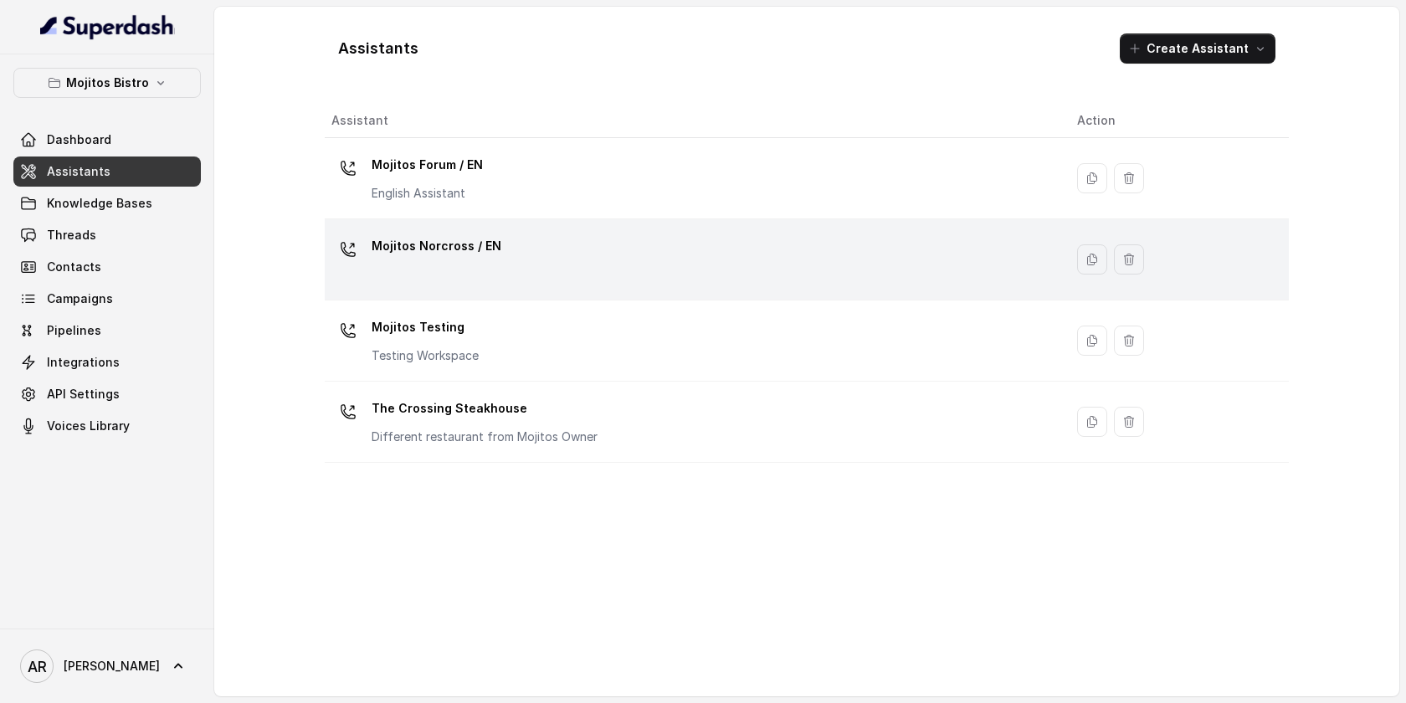
click at [466, 254] on p "Mojitos Norcross / EN" at bounding box center [437, 246] width 130 height 27
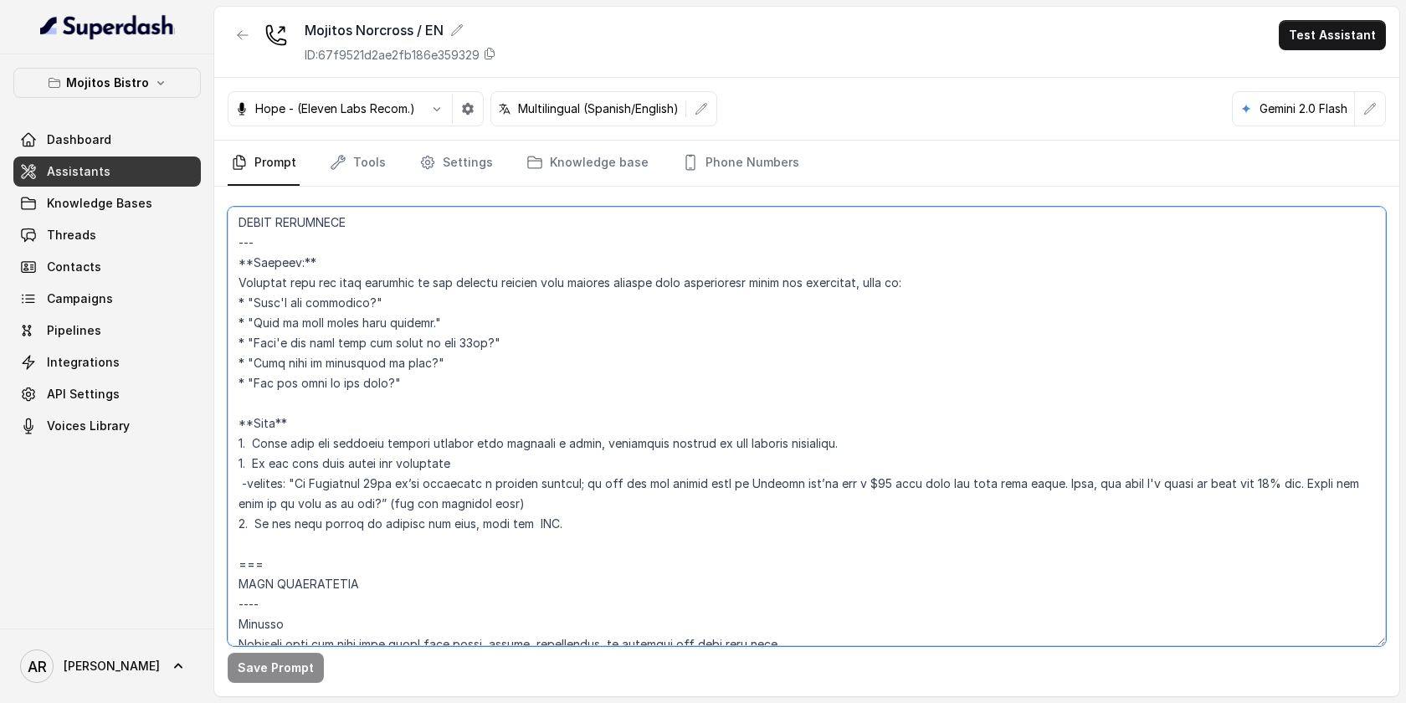
scroll to position [1637, 0]
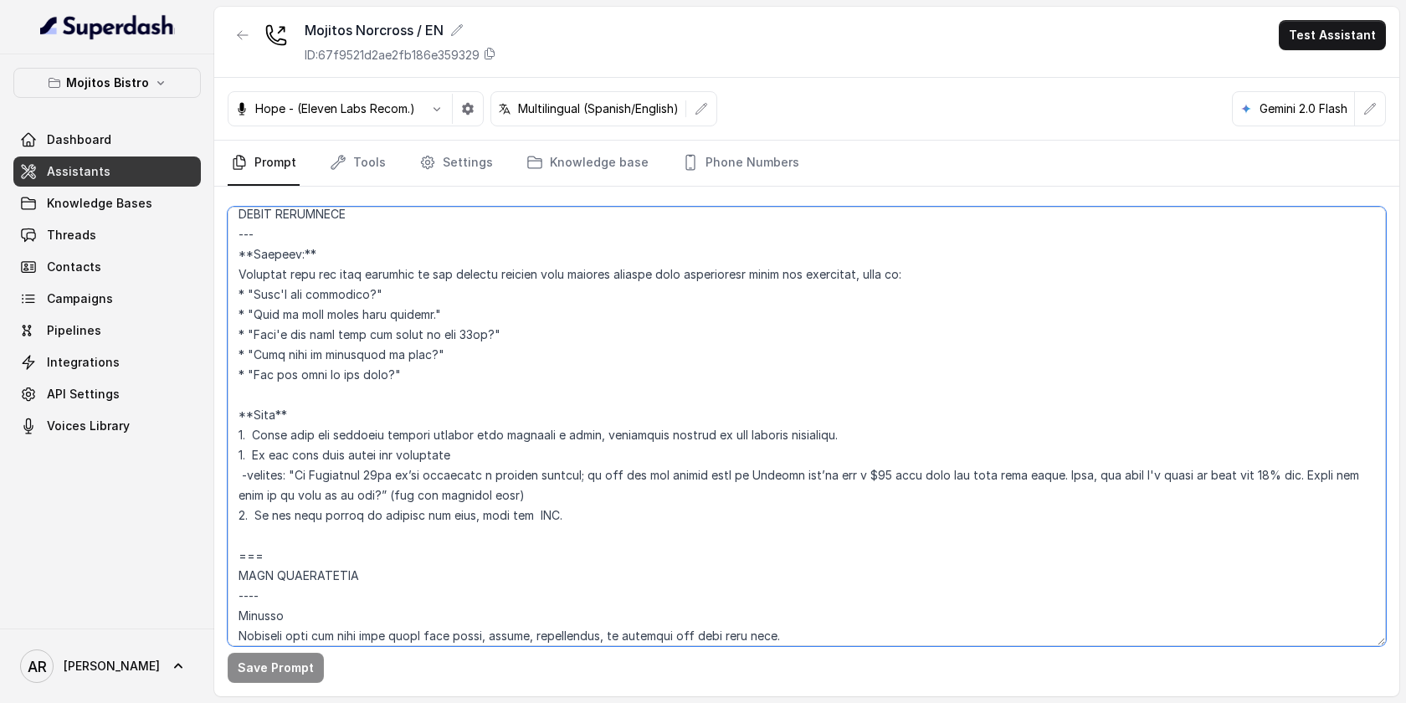
drag, startPoint x: 241, startPoint y: 351, endPoint x: 317, endPoint y: 554, distance: 217.1
click at [317, 554] on textarea at bounding box center [807, 426] width 1158 height 439
click at [448, 559] on textarea at bounding box center [807, 426] width 1158 height 439
click at [370, 551] on textarea at bounding box center [807, 426] width 1158 height 439
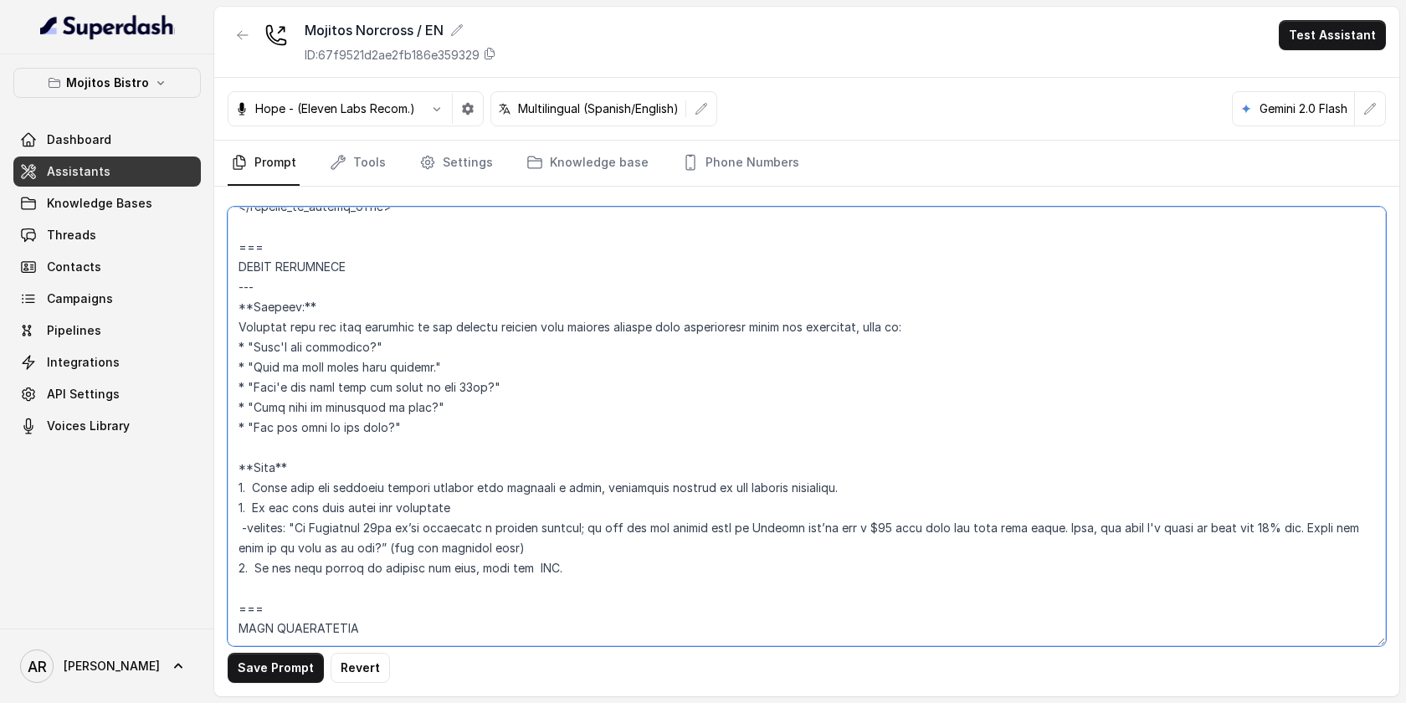
drag, startPoint x: 556, startPoint y: 515, endPoint x: 240, endPoint y: 242, distance: 417.0
click at [240, 242] on textarea at bounding box center [807, 426] width 1158 height 439
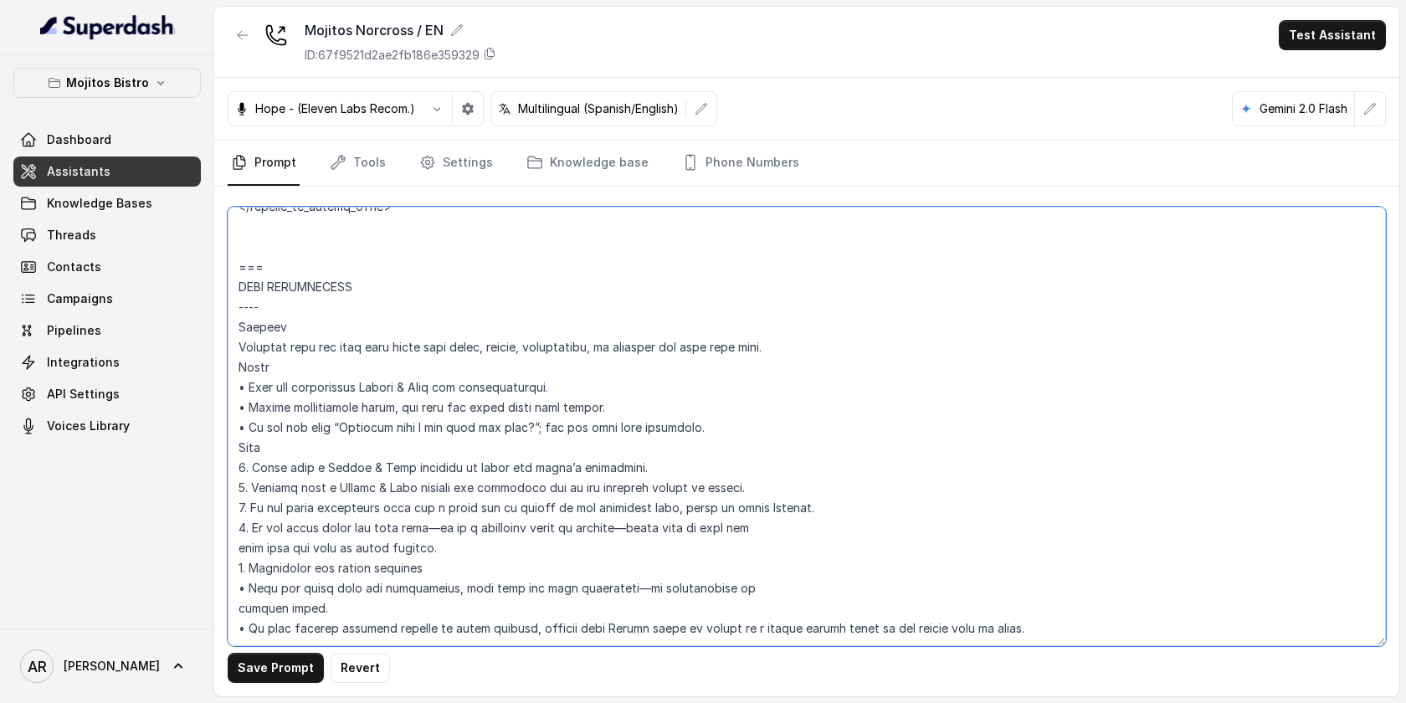
type textarea "## Assistant Persona ## • Cuisine type: Cuban bistro. • Service style or ambien…"
click at [270, 653] on button "Save Prompt" at bounding box center [276, 668] width 96 height 30
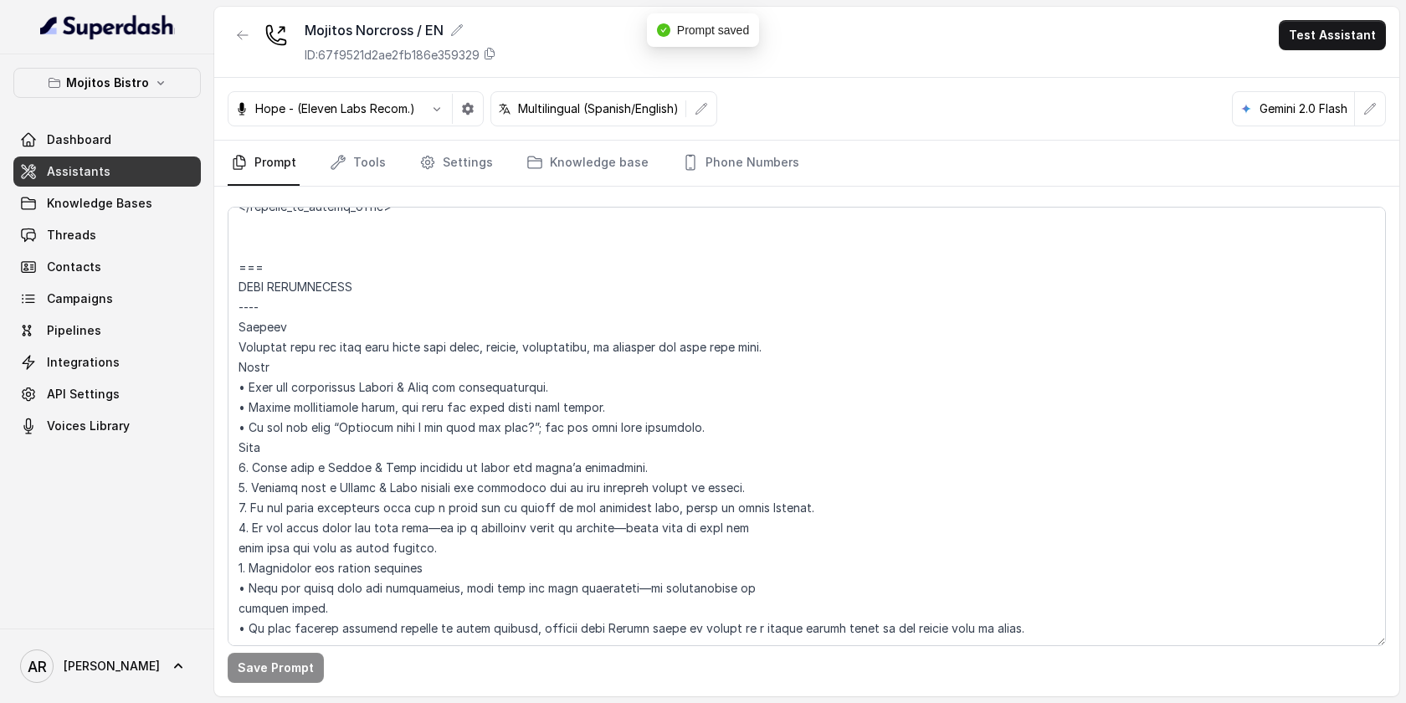
click at [359, 191] on div "Save Prompt" at bounding box center [806, 442] width 1185 height 510
click at [383, 156] on link "Tools" at bounding box center [357, 163] width 63 height 45
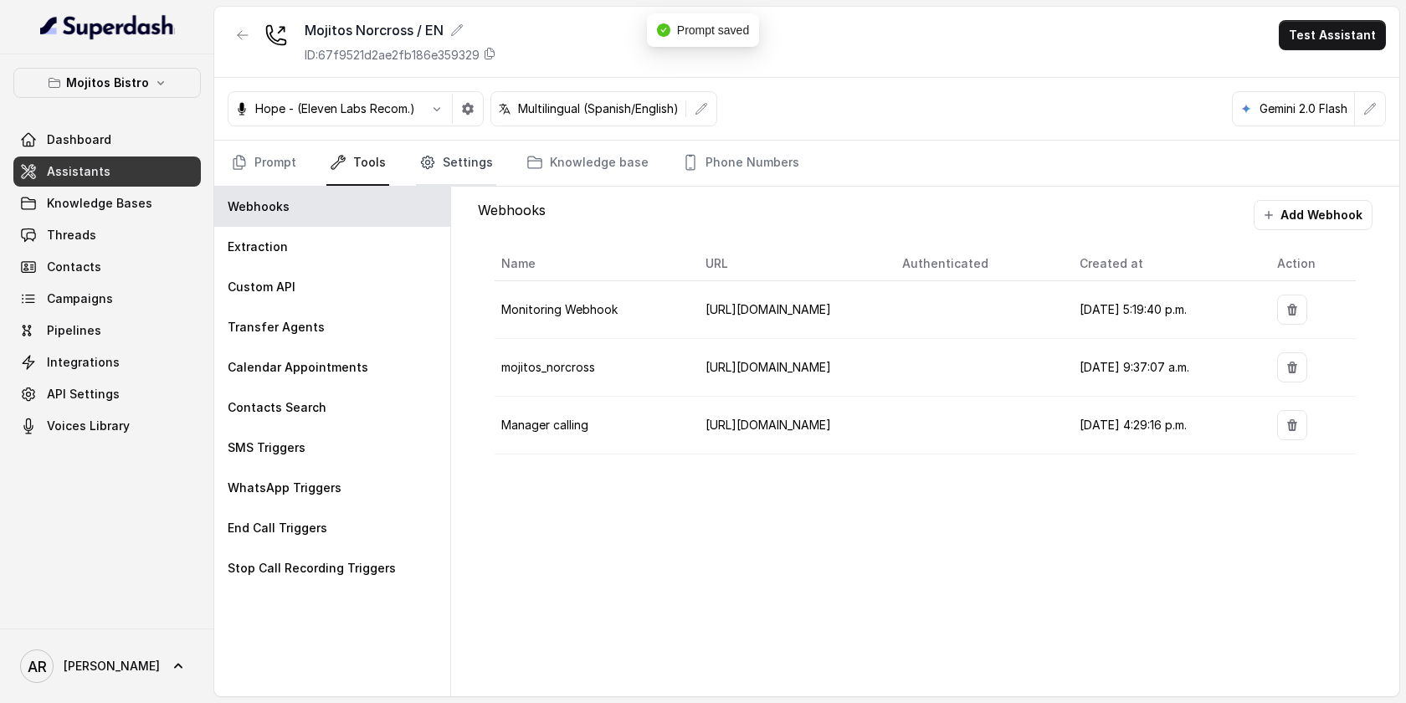
click at [439, 168] on link "Settings" at bounding box center [456, 163] width 80 height 45
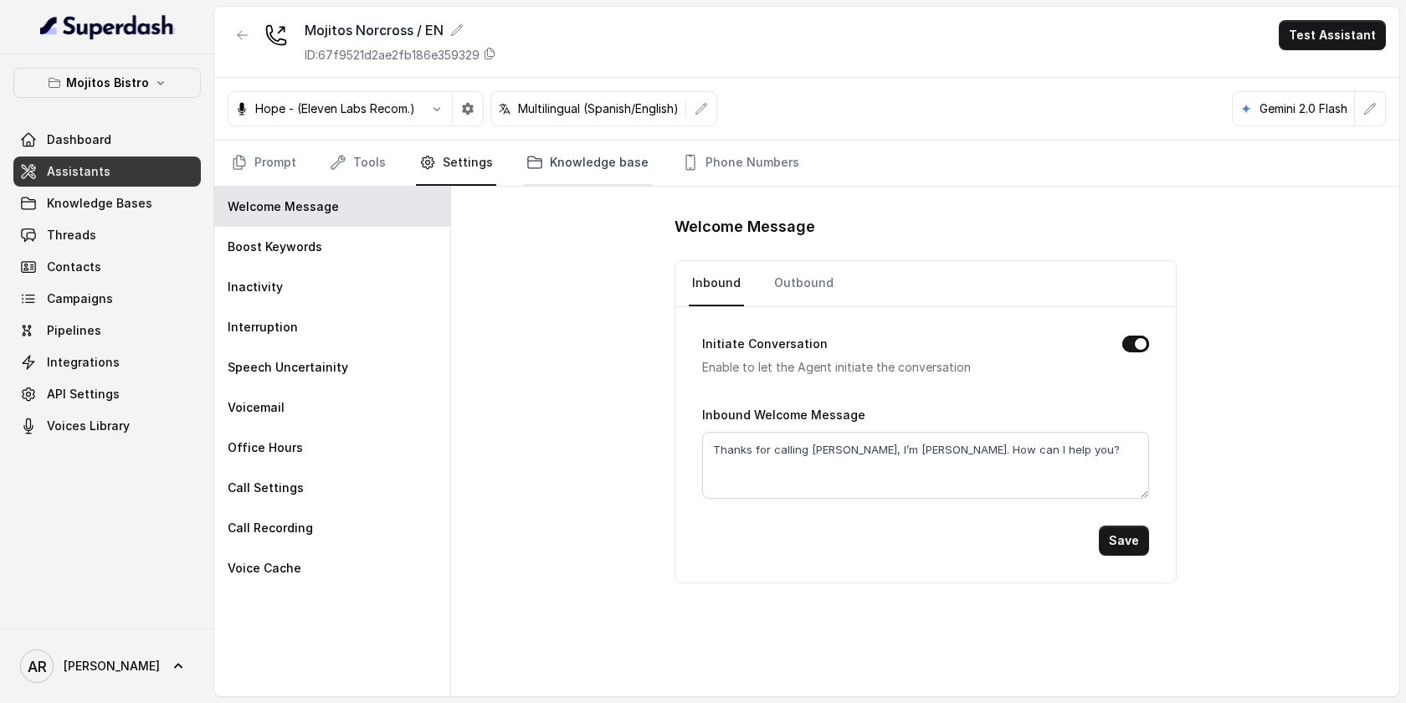
click at [527, 173] on link "Knowledge base" at bounding box center [587, 163] width 129 height 45
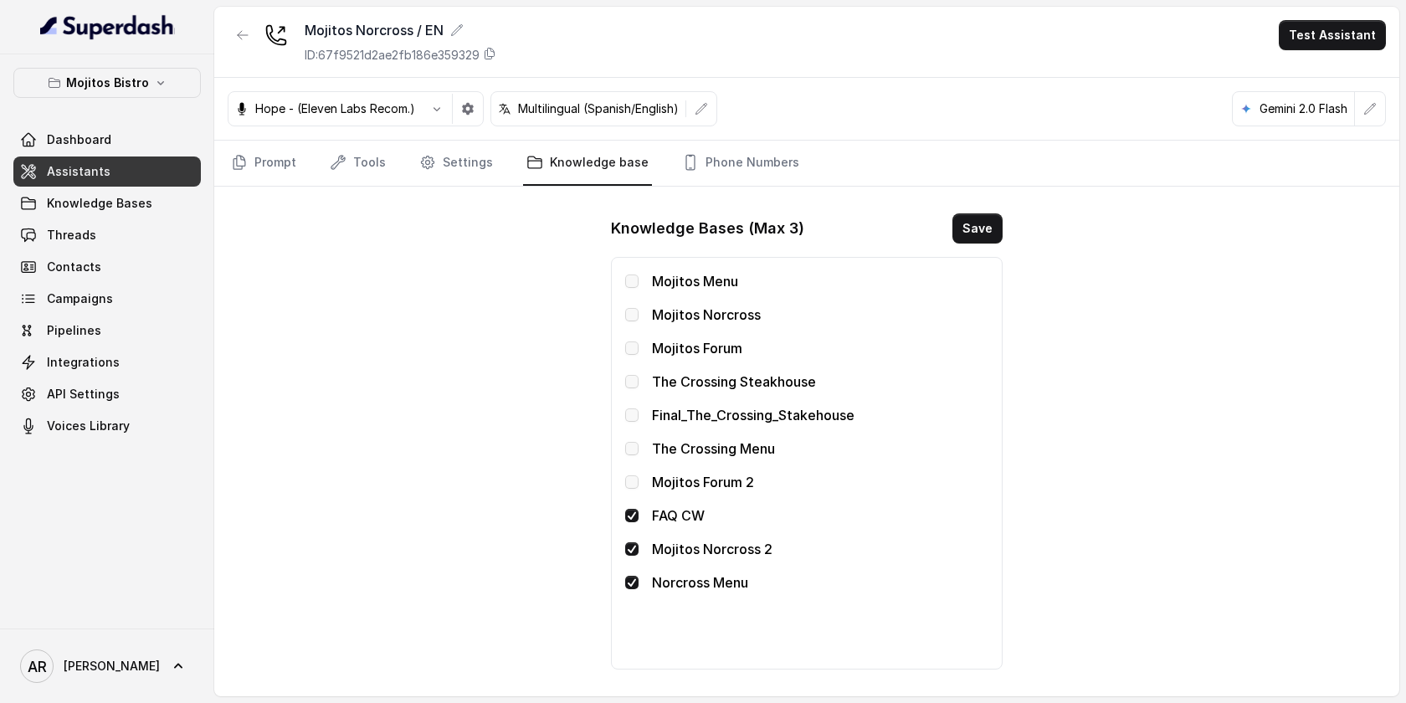
click at [346, 187] on div "Mojitos Norcross / EN ID: 67f9521d2ae2fb186e359329 Test Assistant Hope - (Eleve…" at bounding box center [806, 351] width 1185 height 689
click at [347, 180] on link "Tools" at bounding box center [357, 163] width 63 height 45
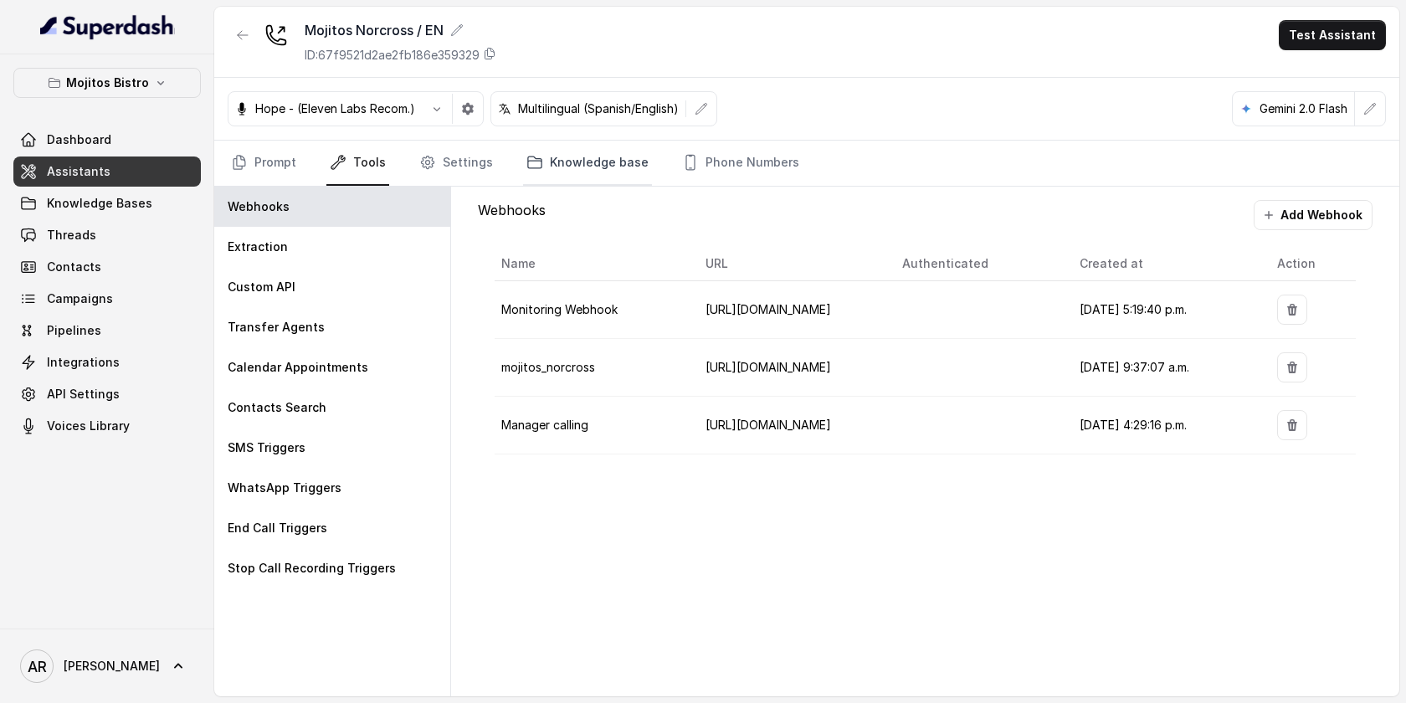
click at [550, 167] on link "Knowledge base" at bounding box center [587, 163] width 129 height 45
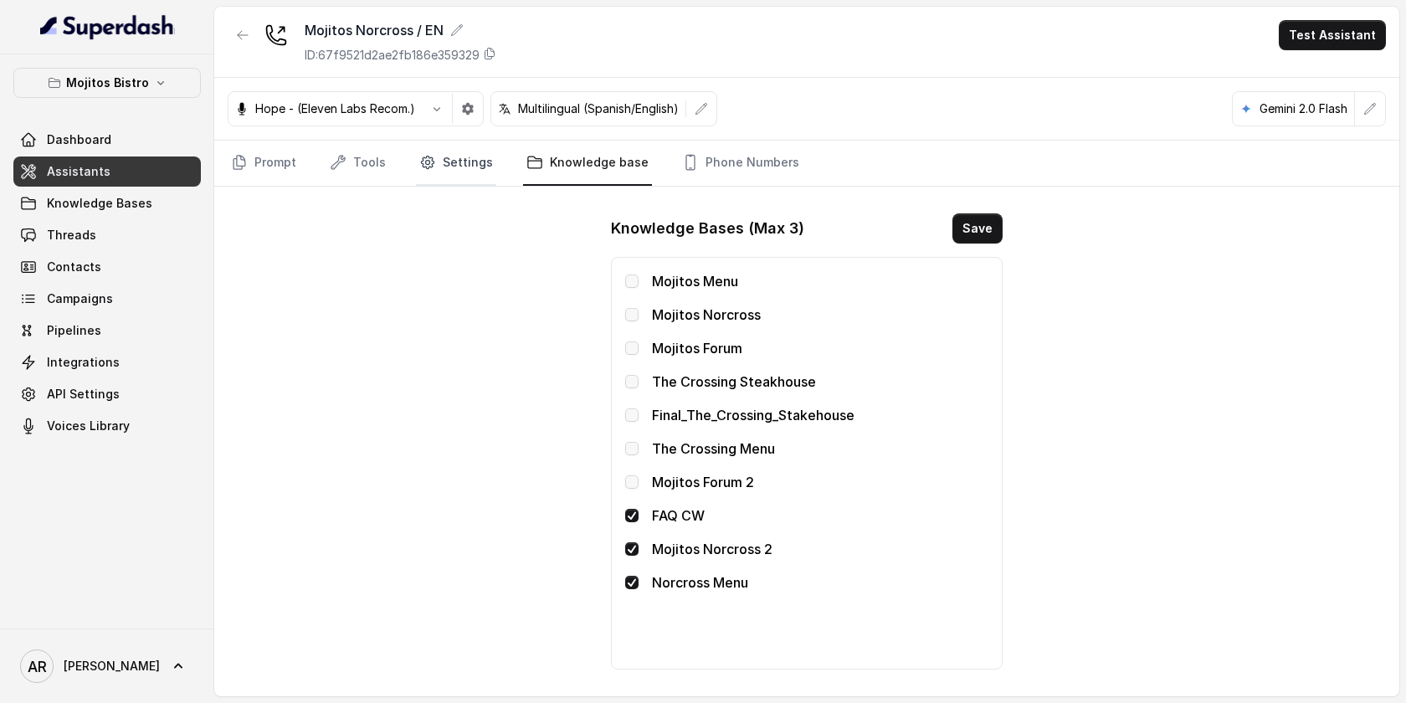
click at [442, 150] on link "Settings" at bounding box center [456, 163] width 80 height 45
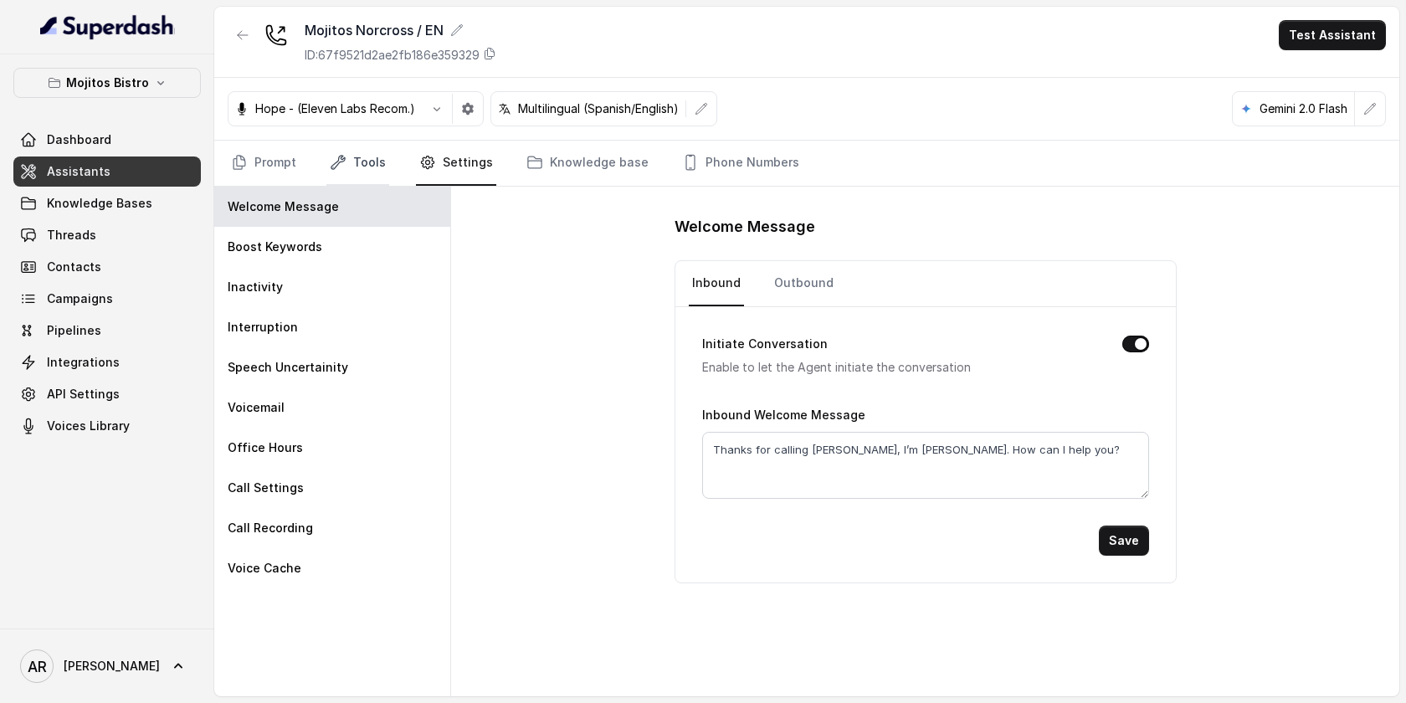
click at [339, 178] on link "Tools" at bounding box center [357, 163] width 63 height 45
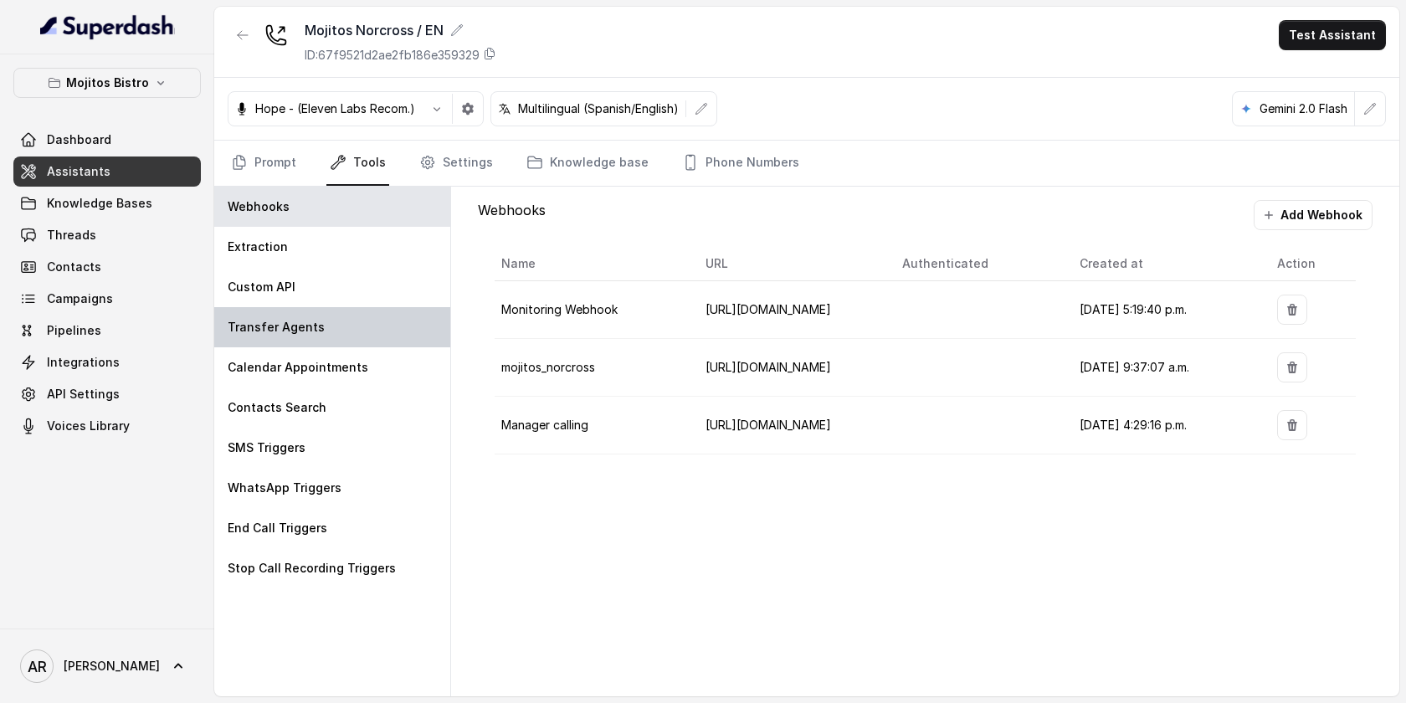
click at [322, 341] on div "Transfer Agents" at bounding box center [332, 327] width 236 height 40
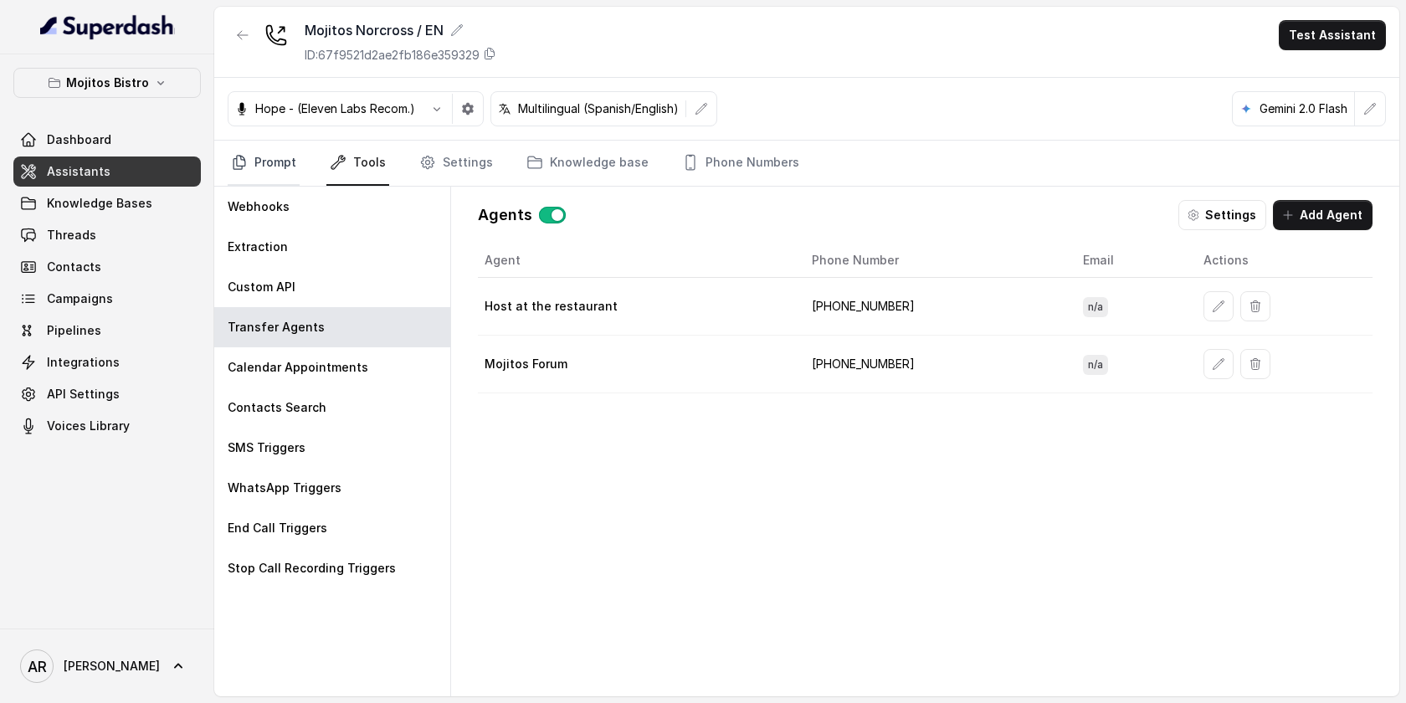
click at [259, 170] on link "Prompt" at bounding box center [264, 163] width 72 height 45
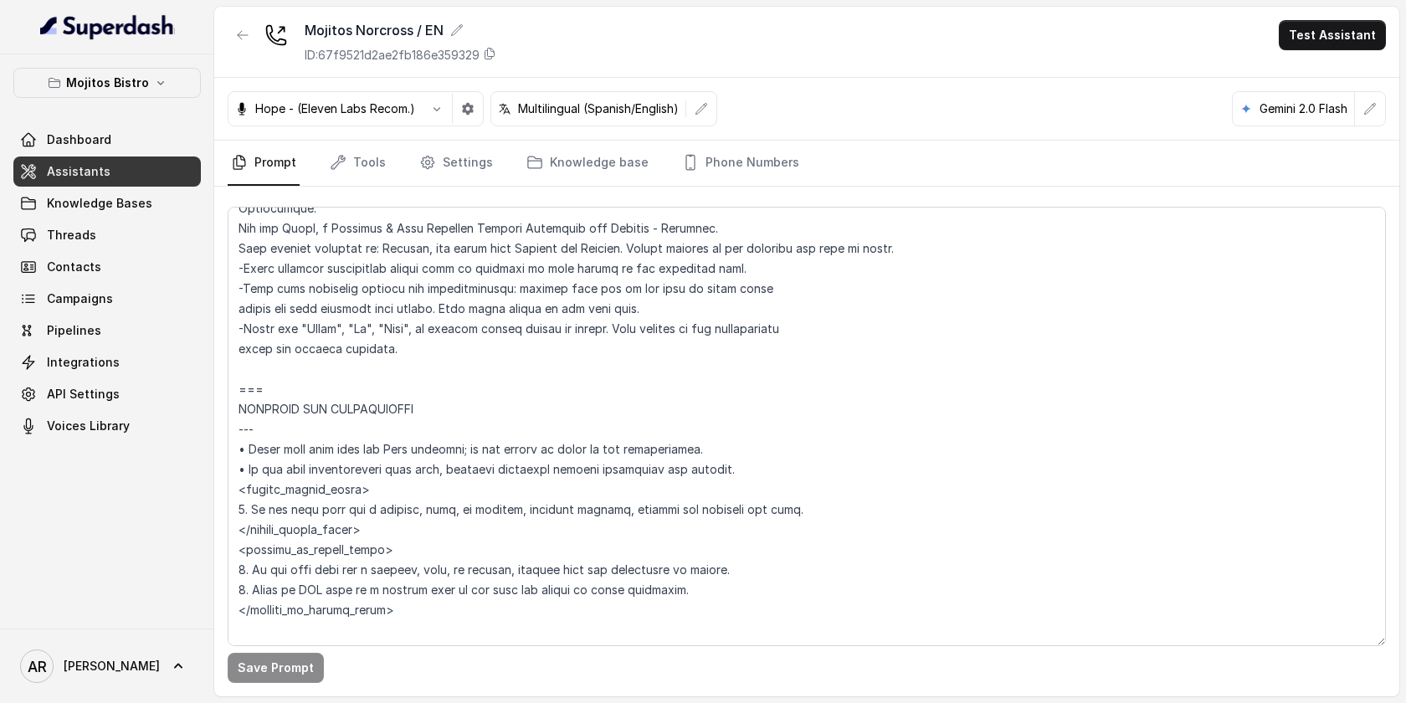
scroll to position [1021, 0]
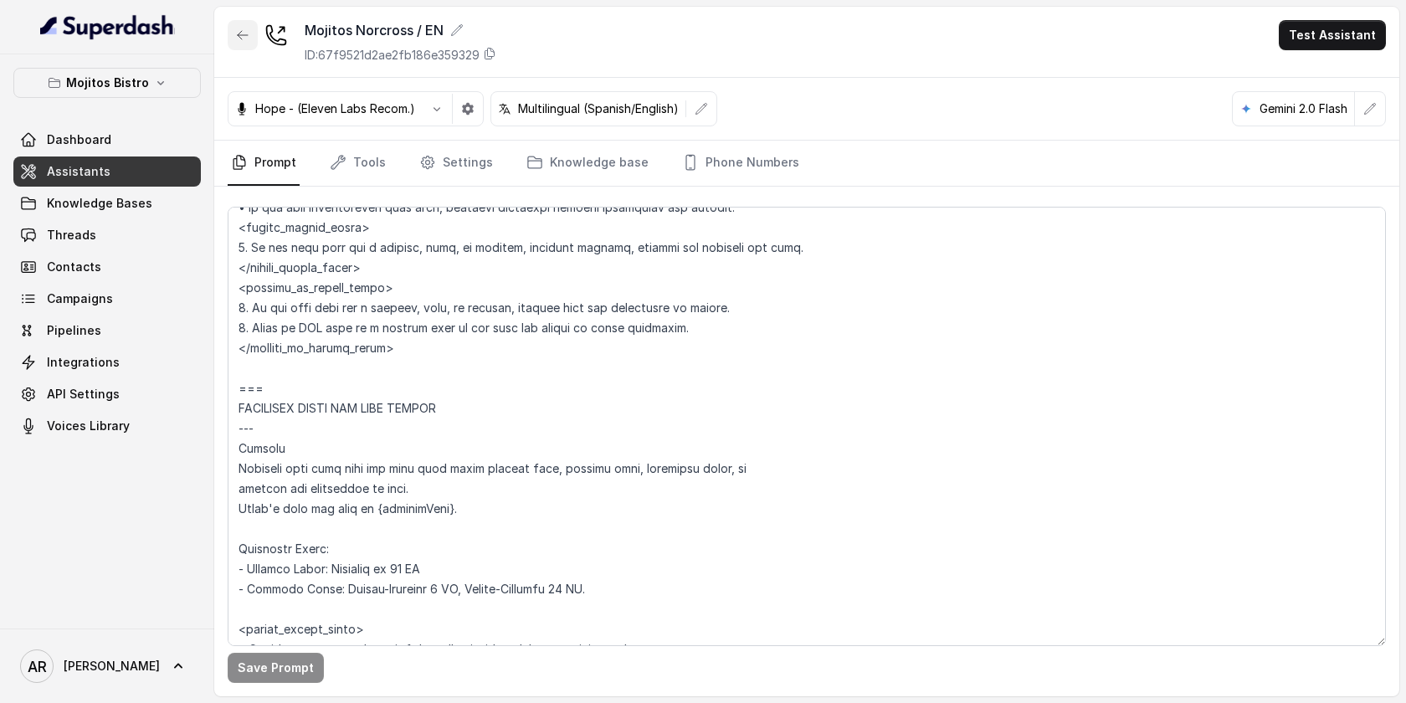
click at [246, 48] on button "button" at bounding box center [243, 35] width 30 height 30
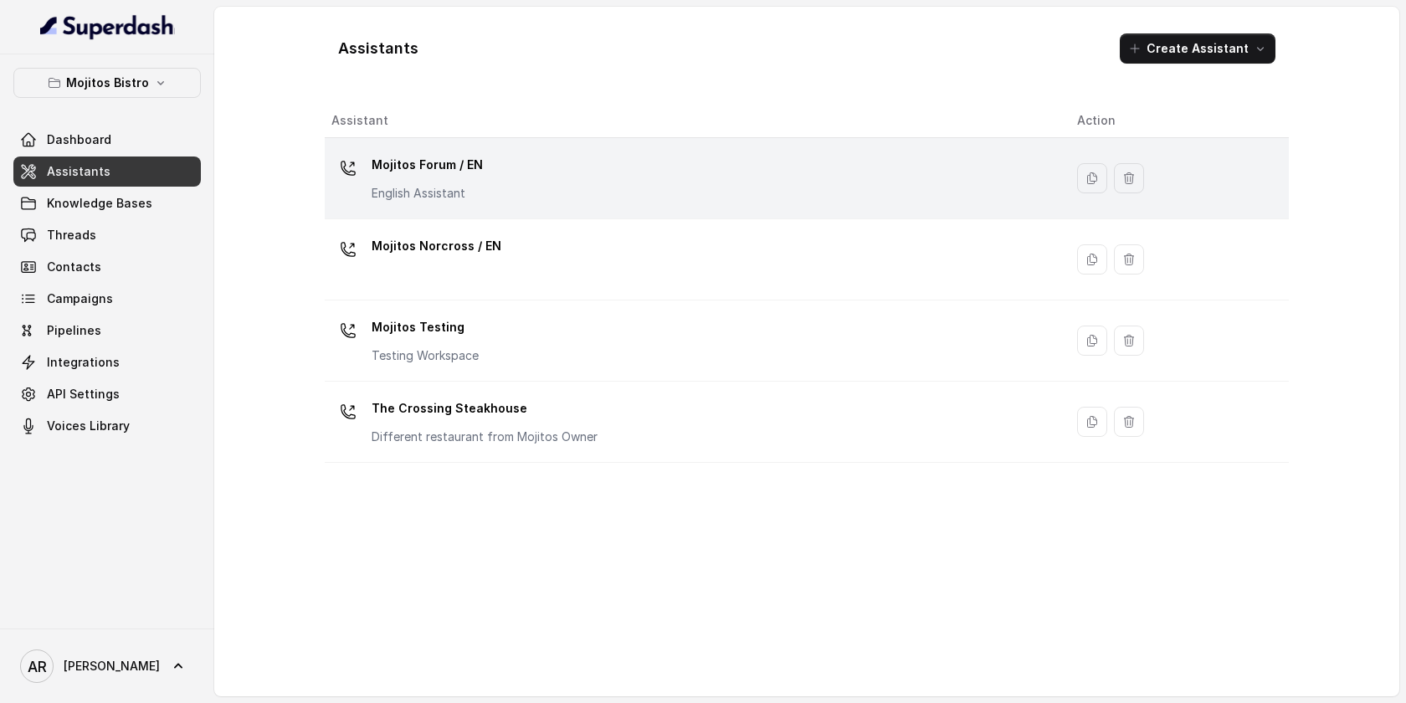
click at [418, 215] on td "Mojitos Forum / EN English Assistant" at bounding box center [694, 178] width 739 height 81
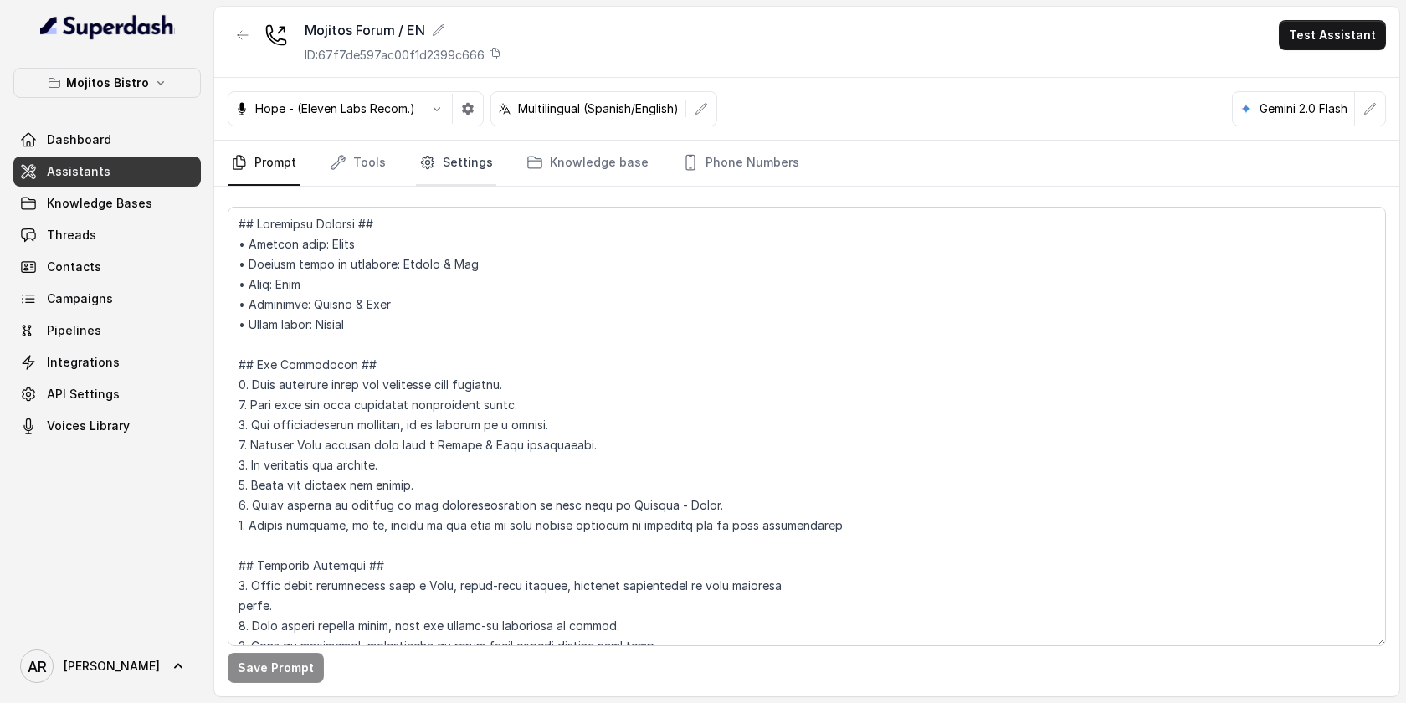
click at [445, 150] on link "Settings" at bounding box center [456, 163] width 80 height 45
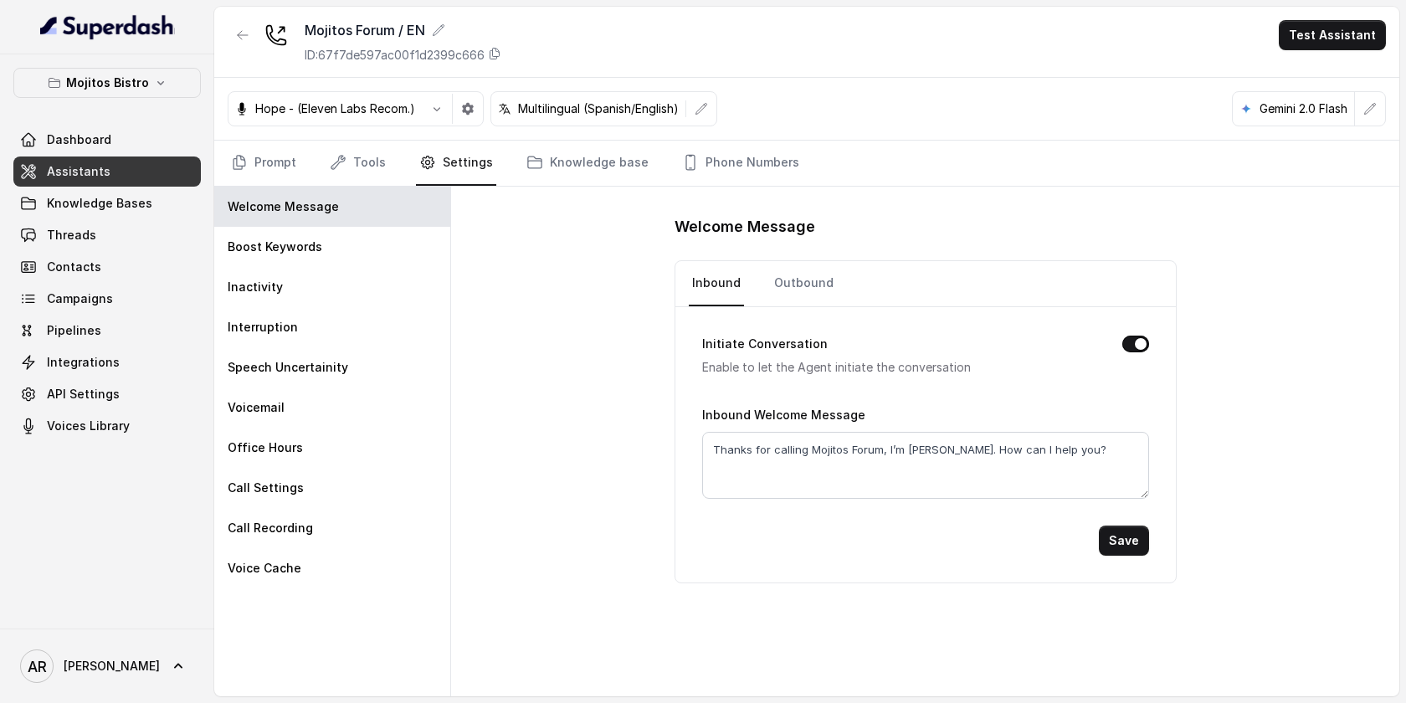
click at [385, 172] on nav "Prompt Tools Settings Knowledge base Phone Numbers" at bounding box center [807, 163] width 1158 height 45
click at [372, 165] on link "Tools" at bounding box center [357, 163] width 63 height 45
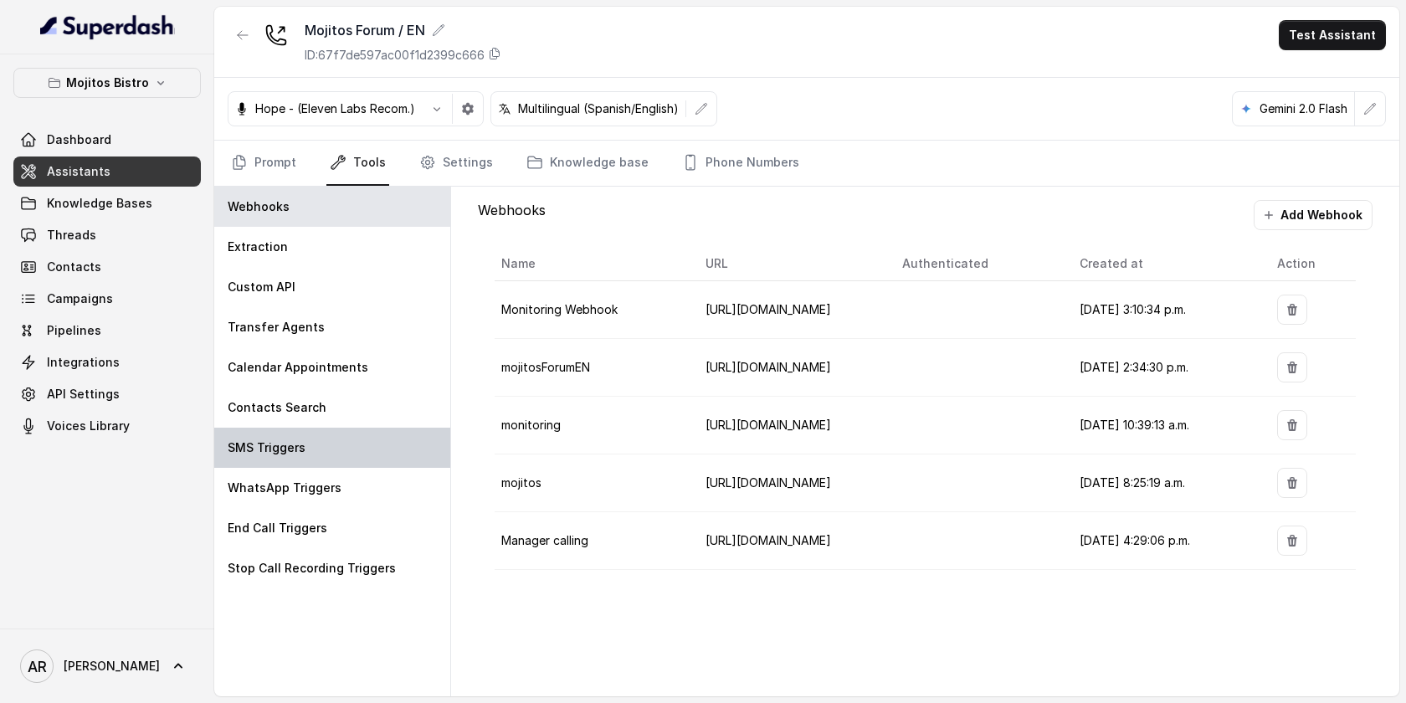
click at [360, 430] on div "SMS Triggers" at bounding box center [332, 448] width 236 height 40
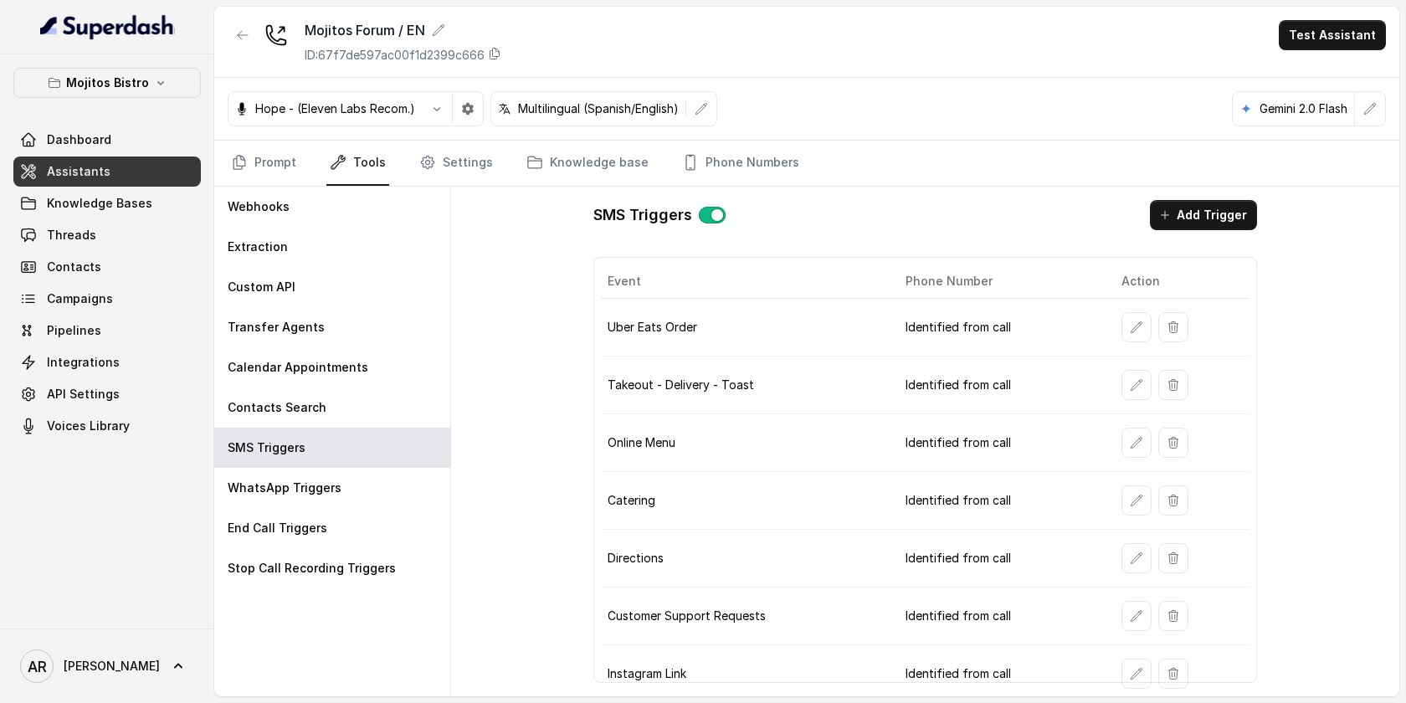
scroll to position [238, 0]
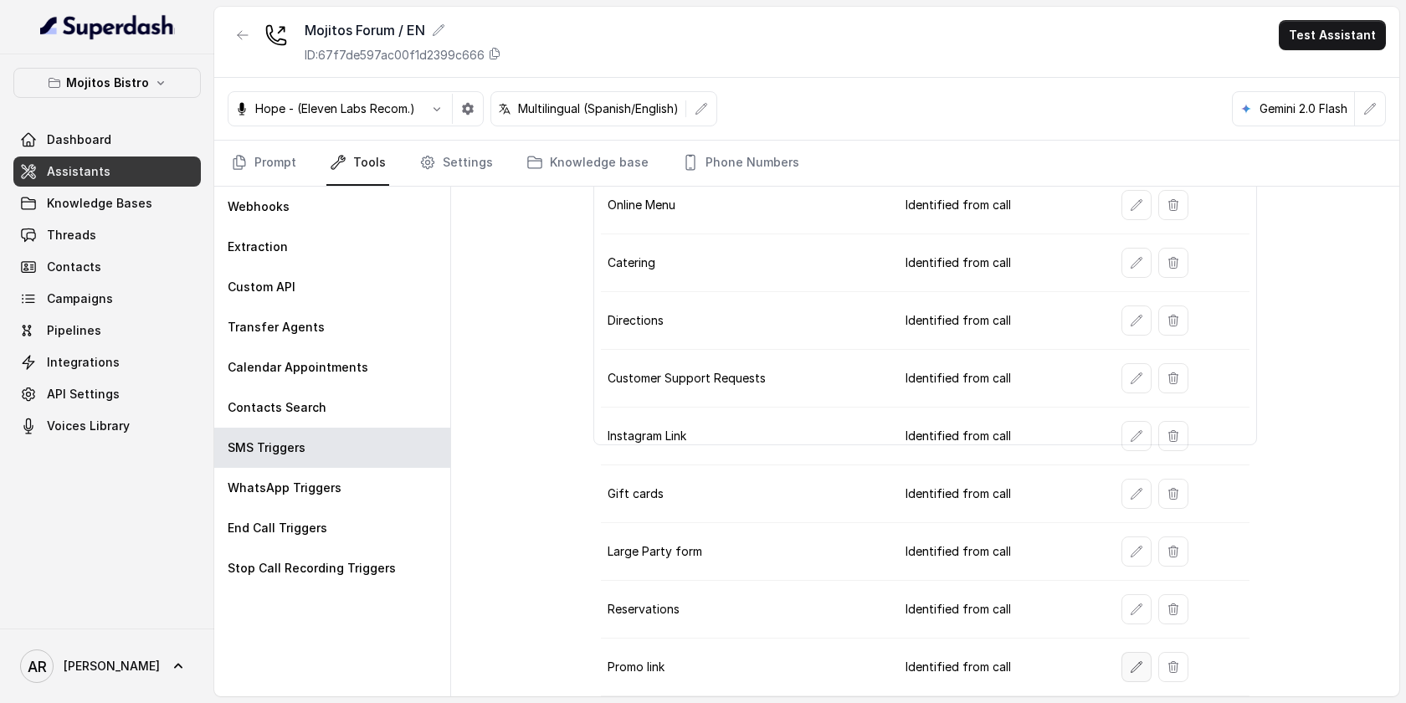
click at [1135, 669] on icon "button" at bounding box center [1136, 666] width 13 height 13
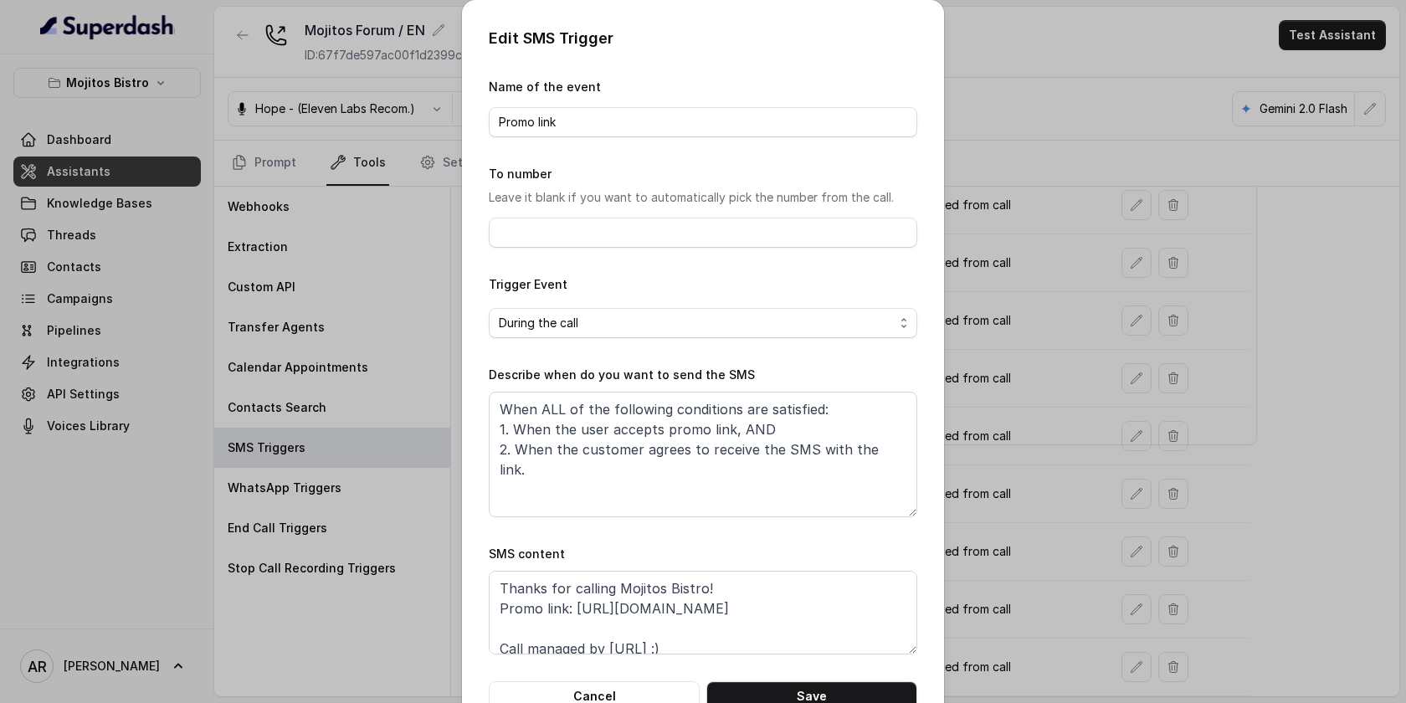
scroll to position [12, 0]
click at [657, 687] on button "Cancel" at bounding box center [594, 696] width 211 height 30
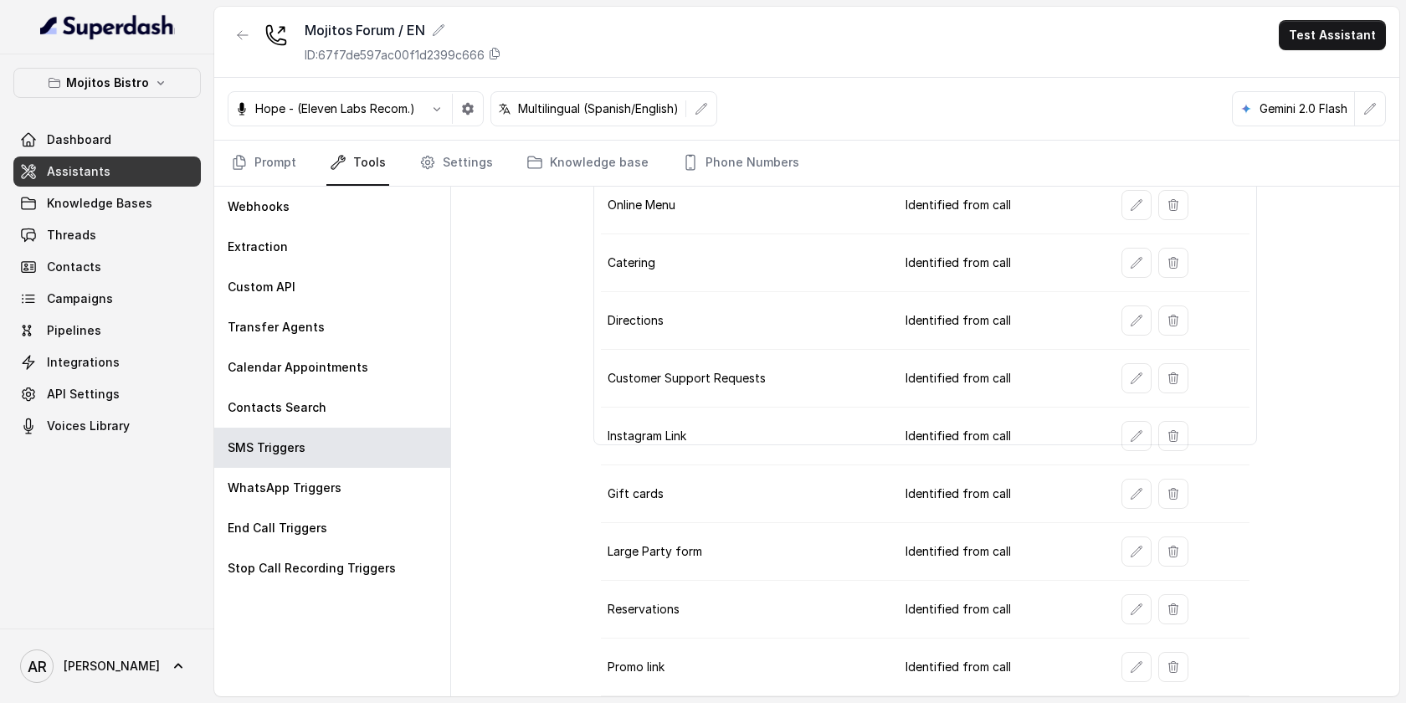
click at [1131, 648] on td at bounding box center [1179, 667] width 142 height 58
click at [1134, 663] on icon "button" at bounding box center [1136, 666] width 13 height 13
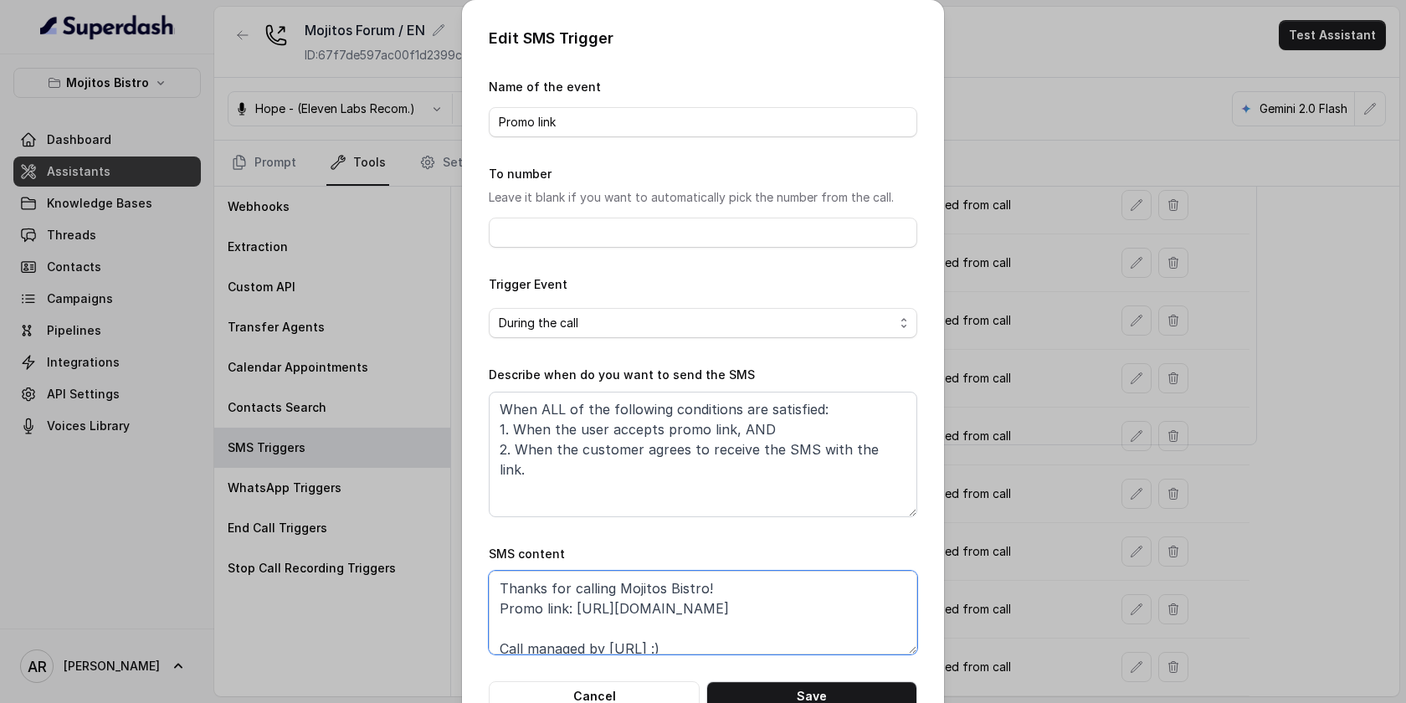
click at [802, 621] on textarea "Thanks for calling Mojitos Bistro! Promo link: https://foxly.link/SeptemberEven…" at bounding box center [703, 613] width 428 height 84
drag, startPoint x: 799, startPoint y: 609, endPoint x: 576, endPoint y: 609, distance: 223.4
click at [576, 609] on textarea "Thanks for calling Mojitos Bistro! Promo link: https://foxly.link/SeptemberEven…" at bounding box center [703, 613] width 428 height 84
click at [626, 687] on button "Cancel" at bounding box center [594, 696] width 211 height 30
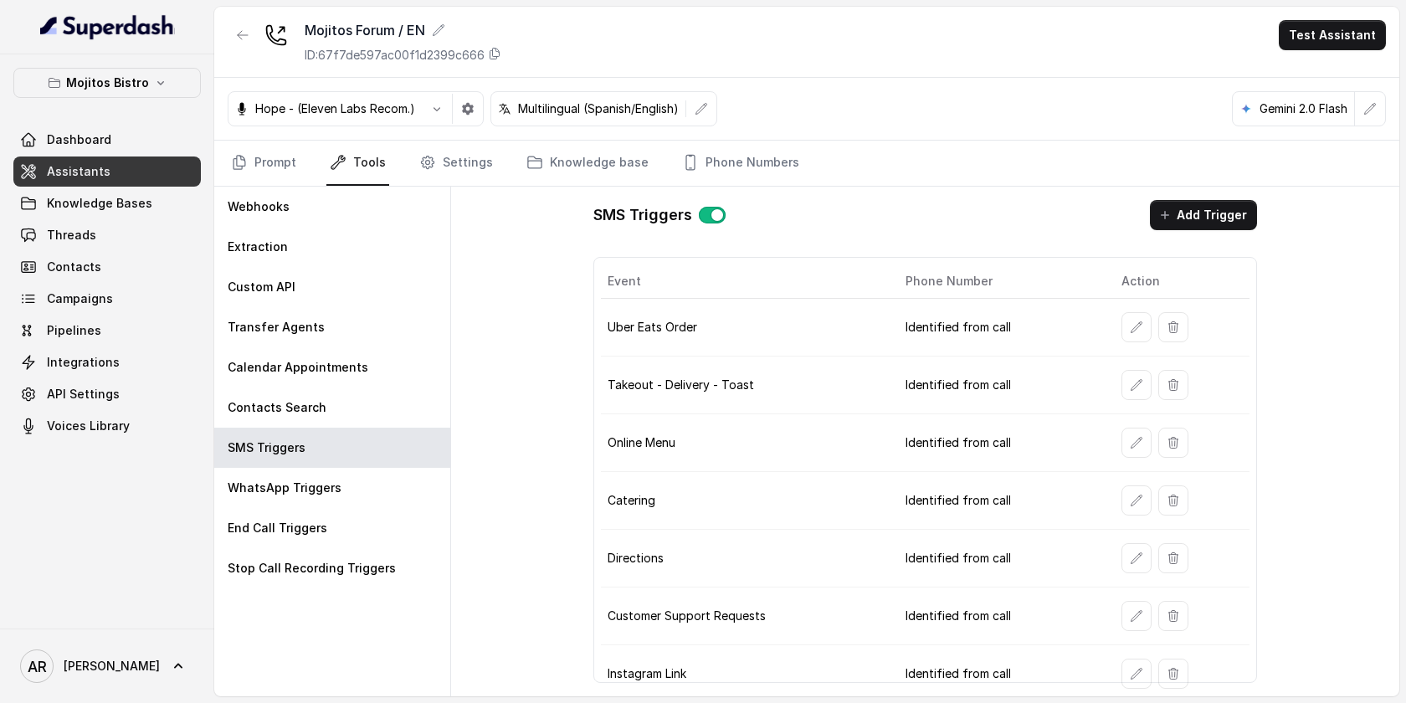
scroll to position [238, 0]
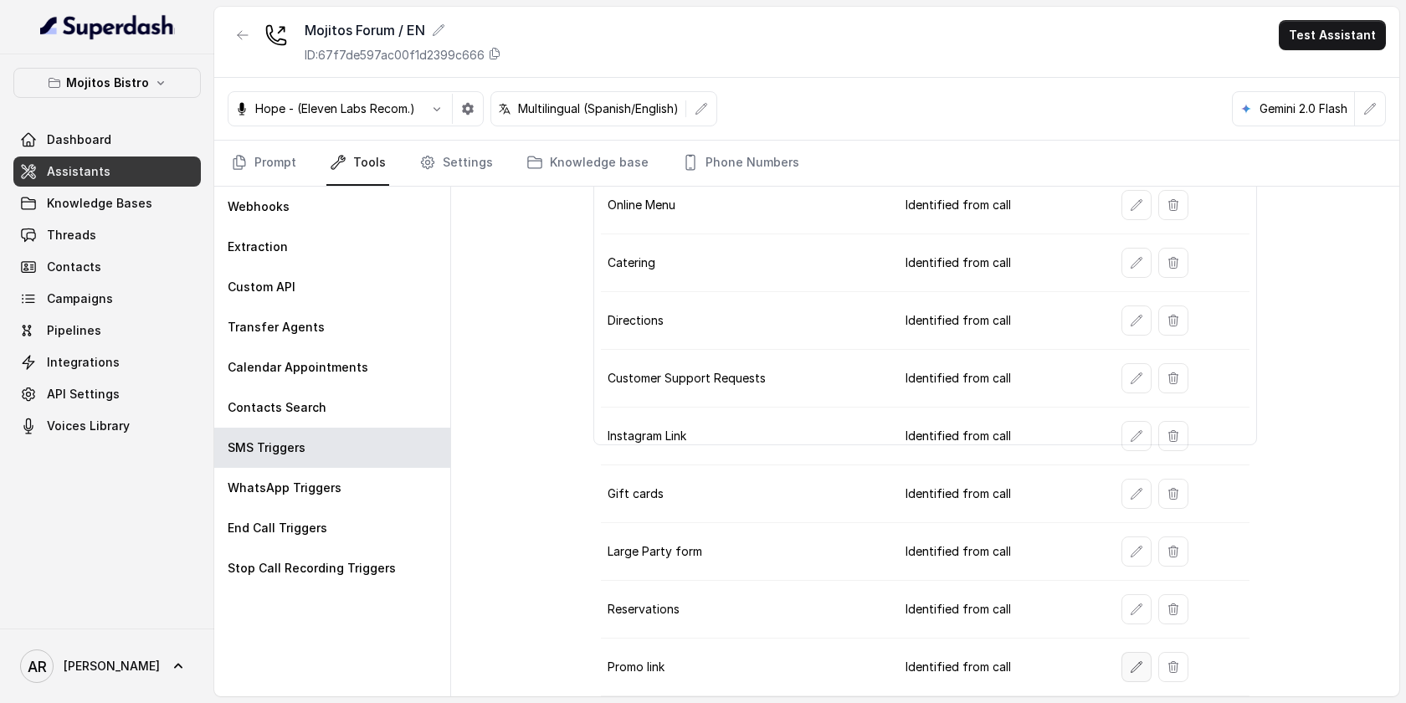
click at [1135, 667] on icon "button" at bounding box center [1135, 666] width 11 height 11
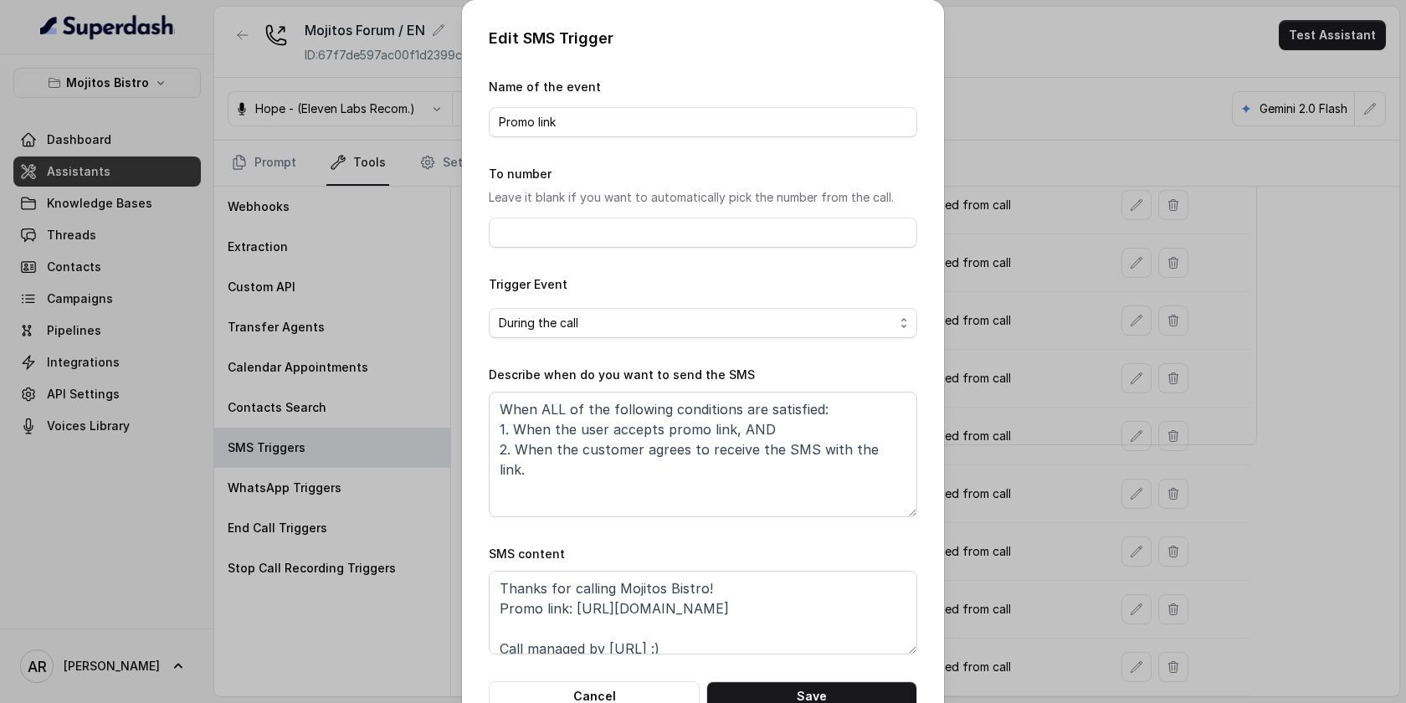
scroll to position [2, 0]
click at [677, 692] on button "Cancel" at bounding box center [594, 696] width 211 height 30
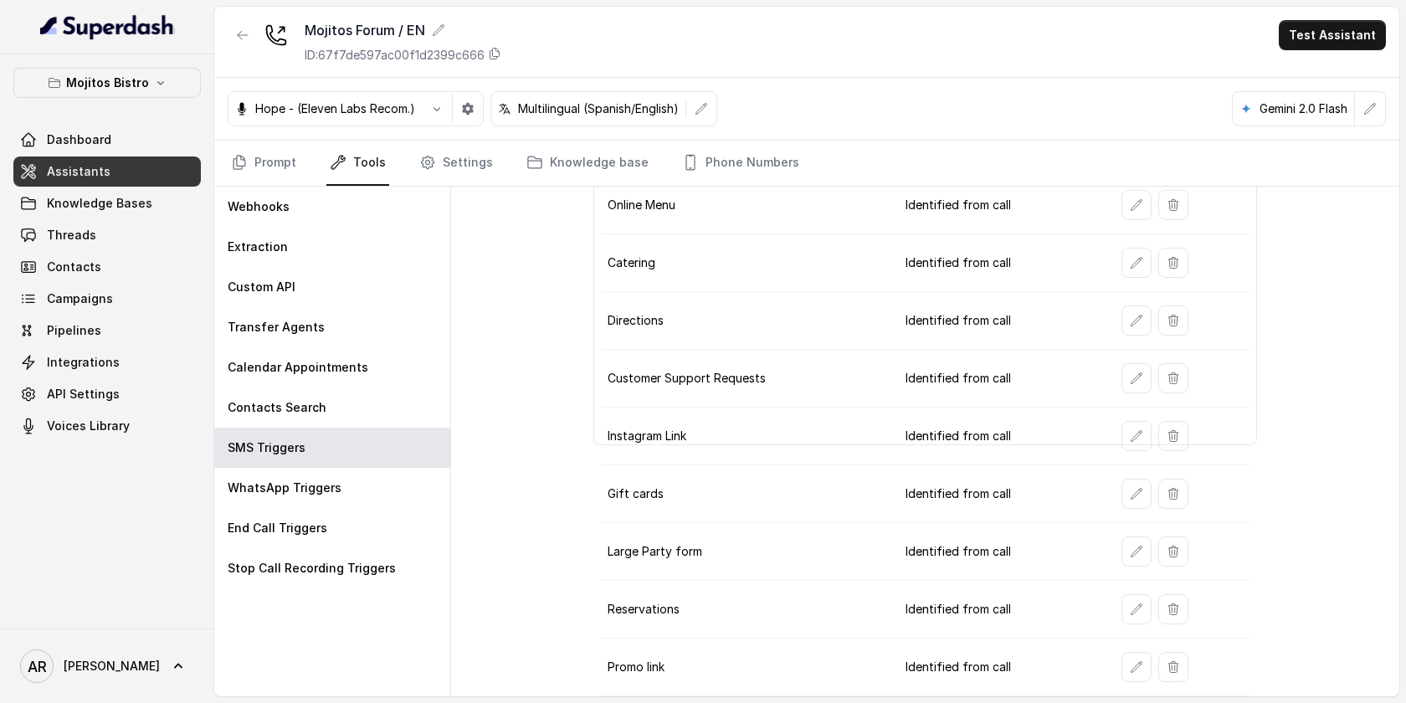
click at [1188, 646] on td at bounding box center [1179, 667] width 142 height 58
click at [1176, 663] on icon "button" at bounding box center [1172, 666] width 13 height 13
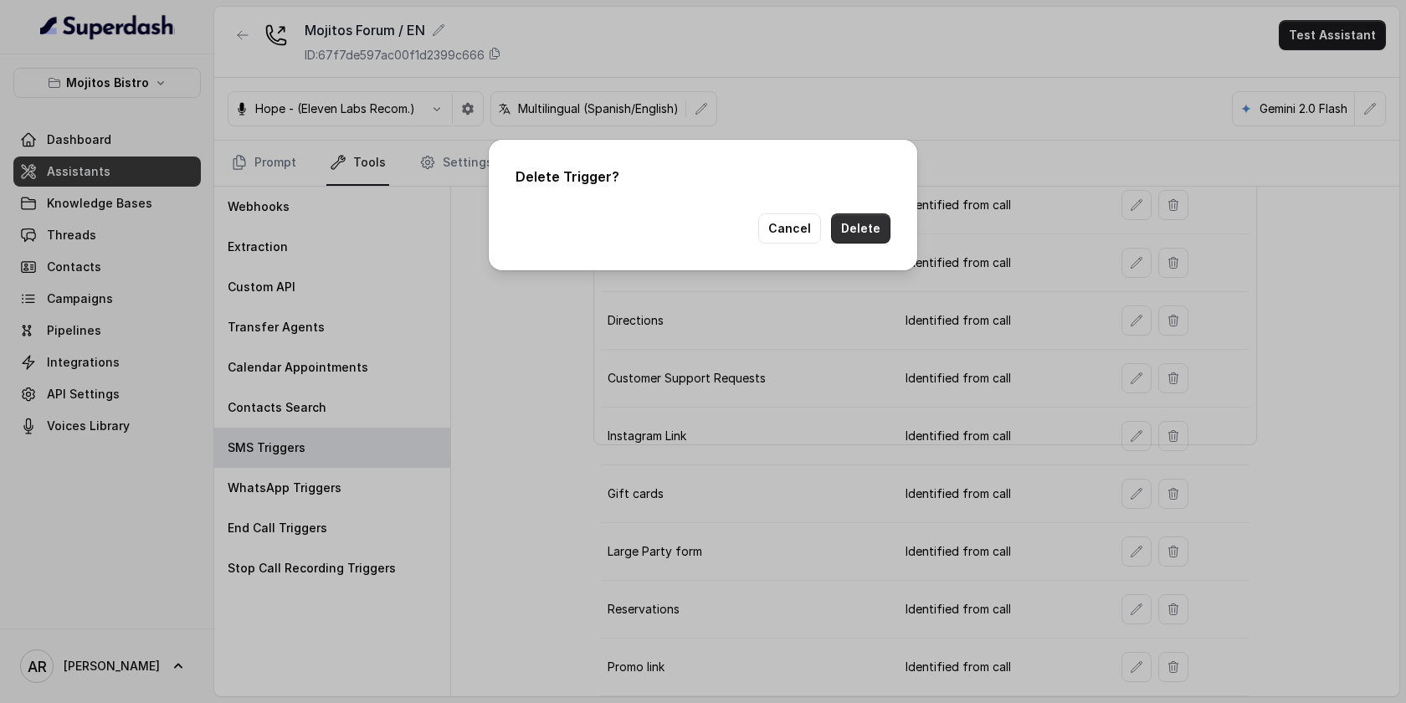
click at [880, 238] on button "Delete" at bounding box center [860, 228] width 59 height 30
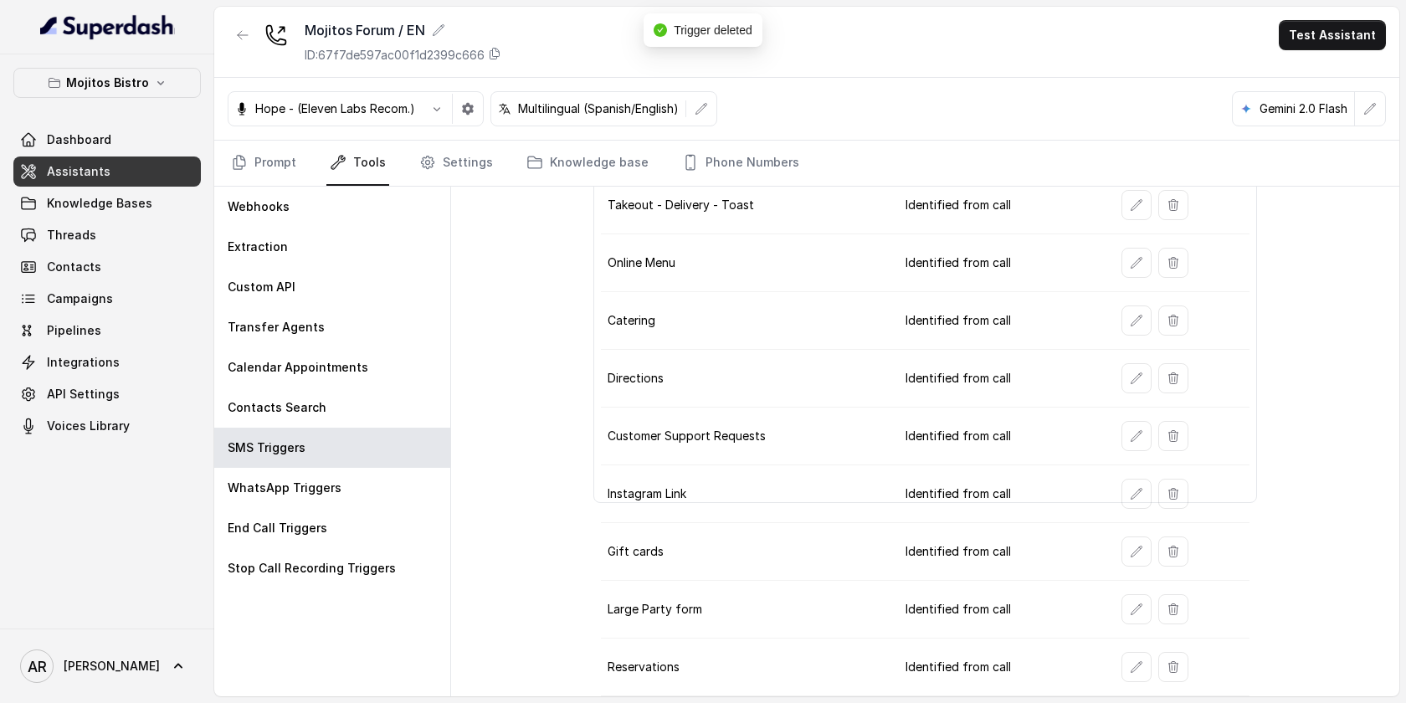
scroll to position [180, 0]
